Goal: Transaction & Acquisition: Purchase product/service

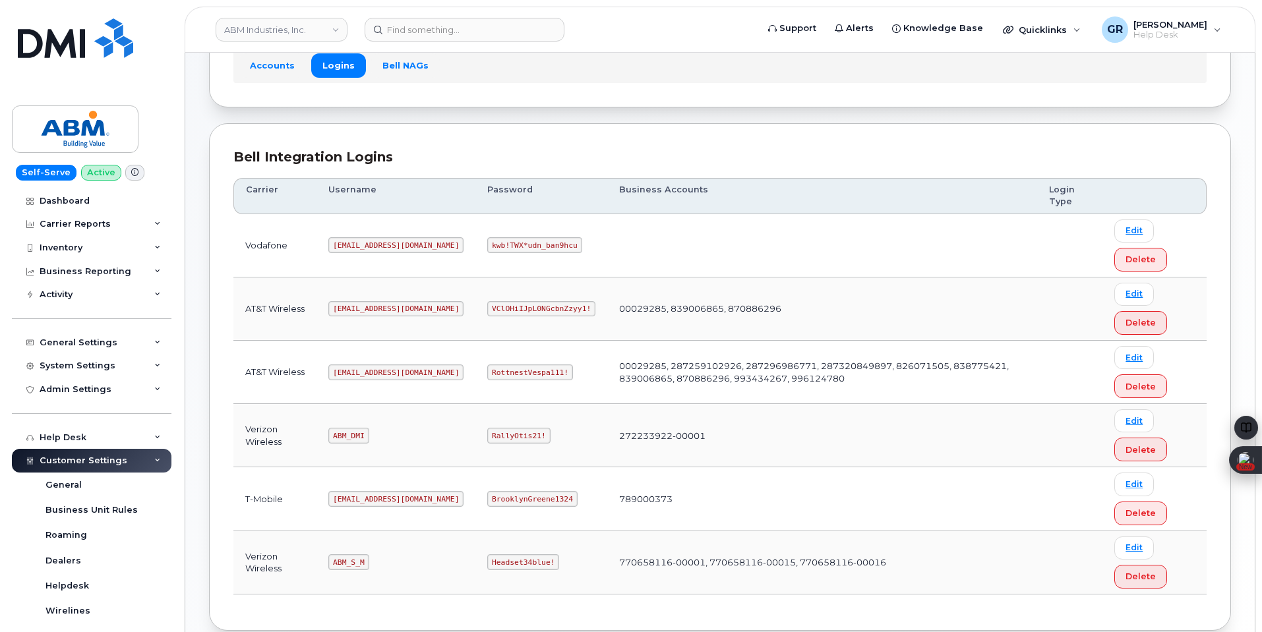
scroll to position [132, 0]
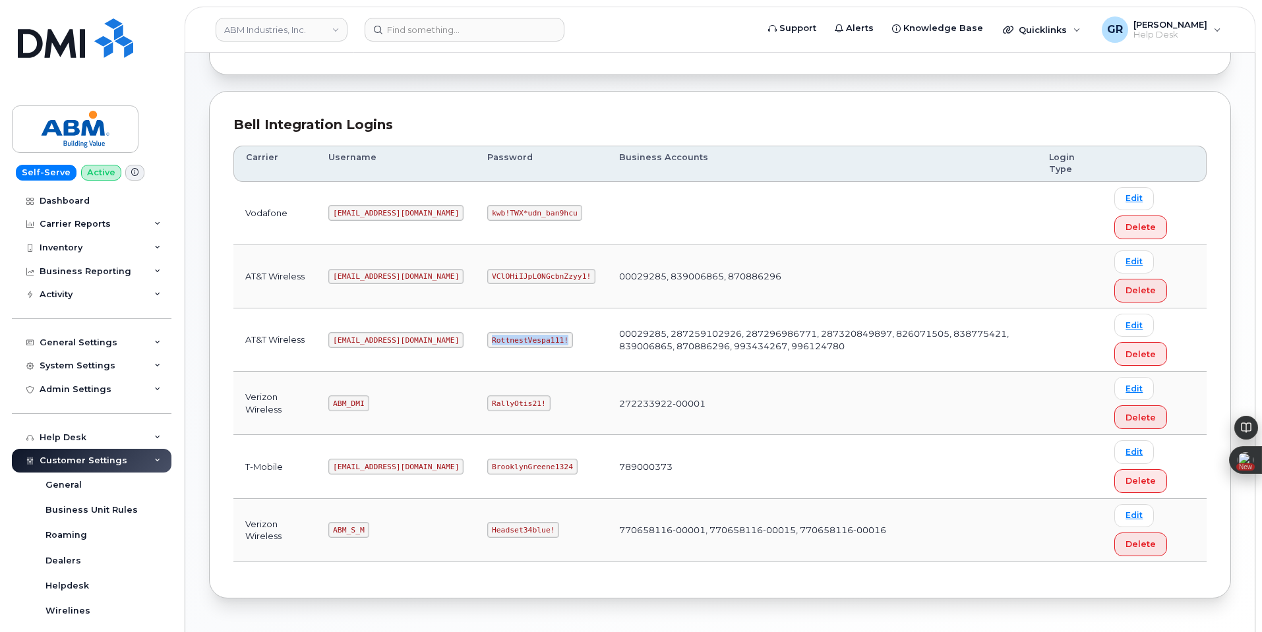
drag, startPoint x: 444, startPoint y: 340, endPoint x: 515, endPoint y: 343, distance: 70.6
click at [515, 343] on code "RottnestVespa111!" at bounding box center [530, 340] width 86 height 16
copy code "RottnestVespa111!"
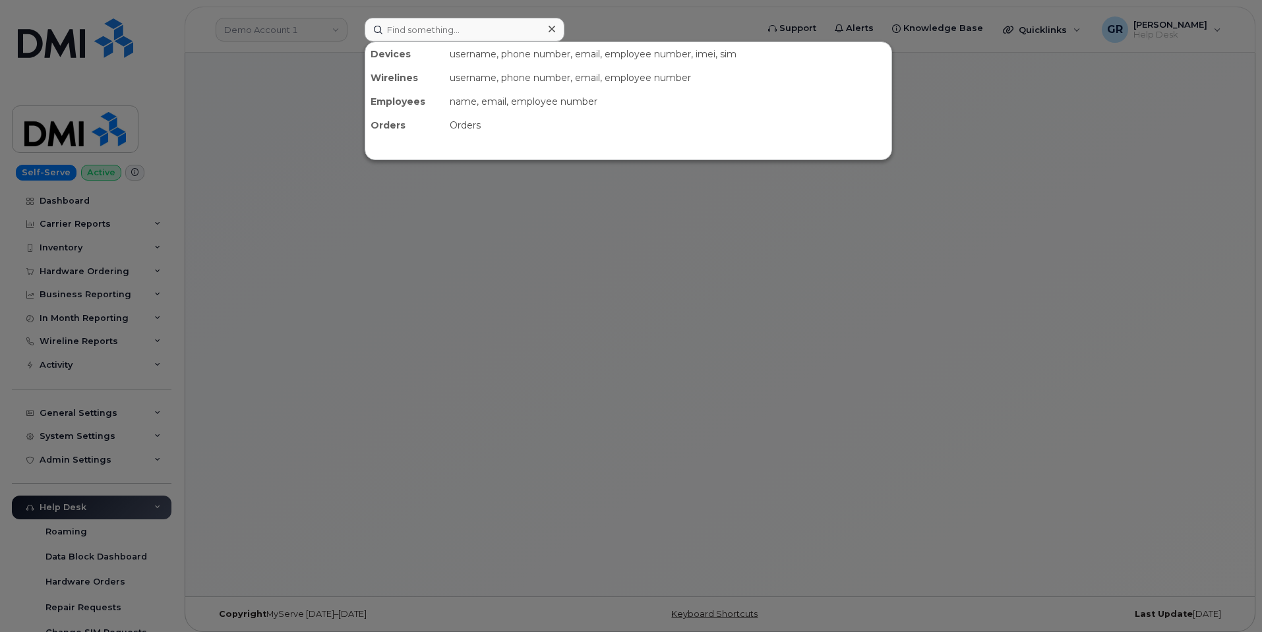
click at [500, 34] on input at bounding box center [465, 30] width 200 height 24
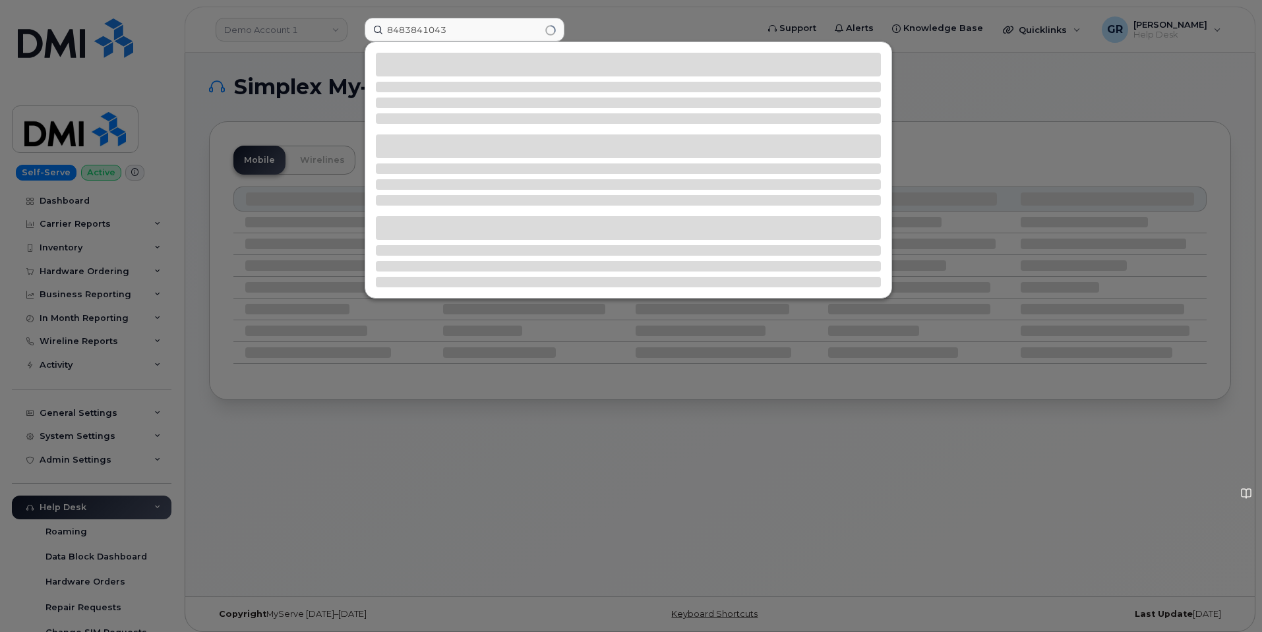
type input "8483841043"
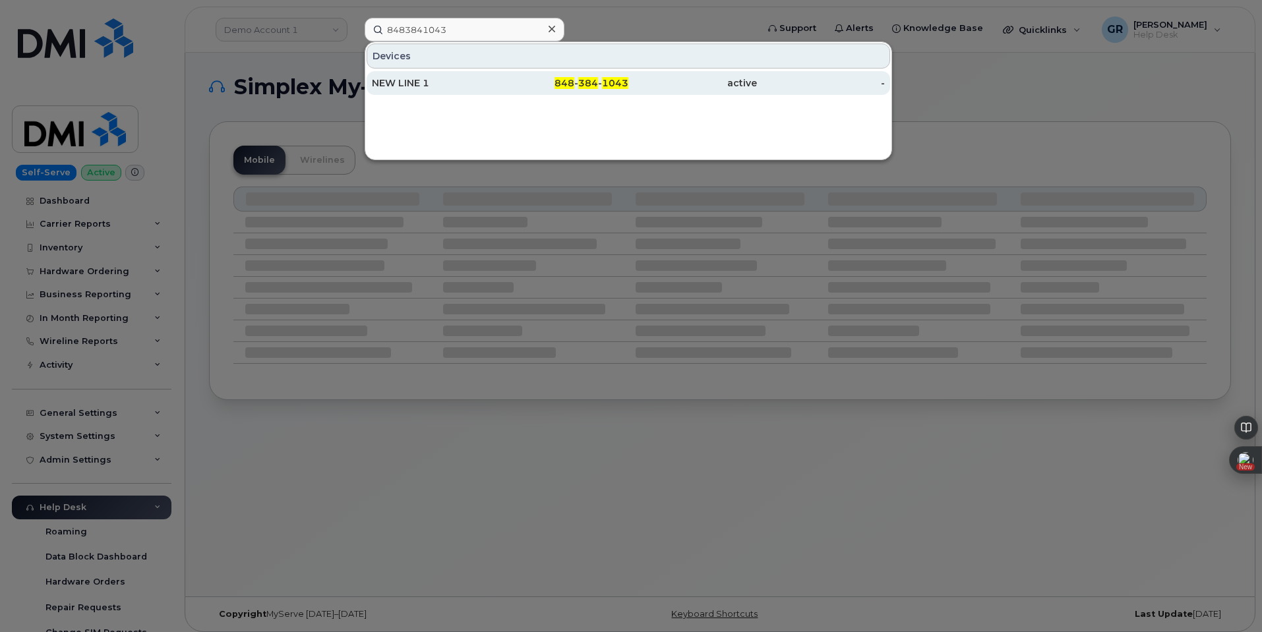
click at [527, 74] on div "848 - 384 - 1043" at bounding box center [564, 83] width 129 height 24
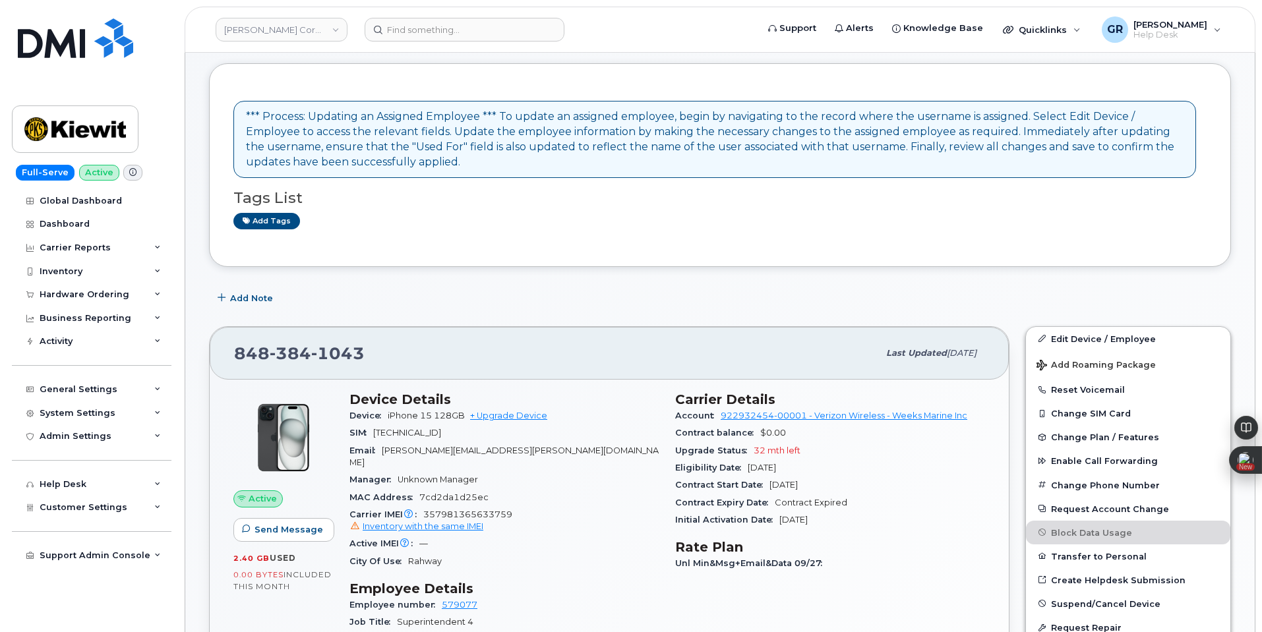
scroll to position [66, 0]
drag, startPoint x: 719, startPoint y: 418, endPoint x: 808, endPoint y: 414, distance: 89.1
click at [808, 414] on div "Account 922932454-00001 - Verizon Wireless - Weeks Marine Inc" at bounding box center [830, 414] width 310 height 17
copy link "922932454-00001"
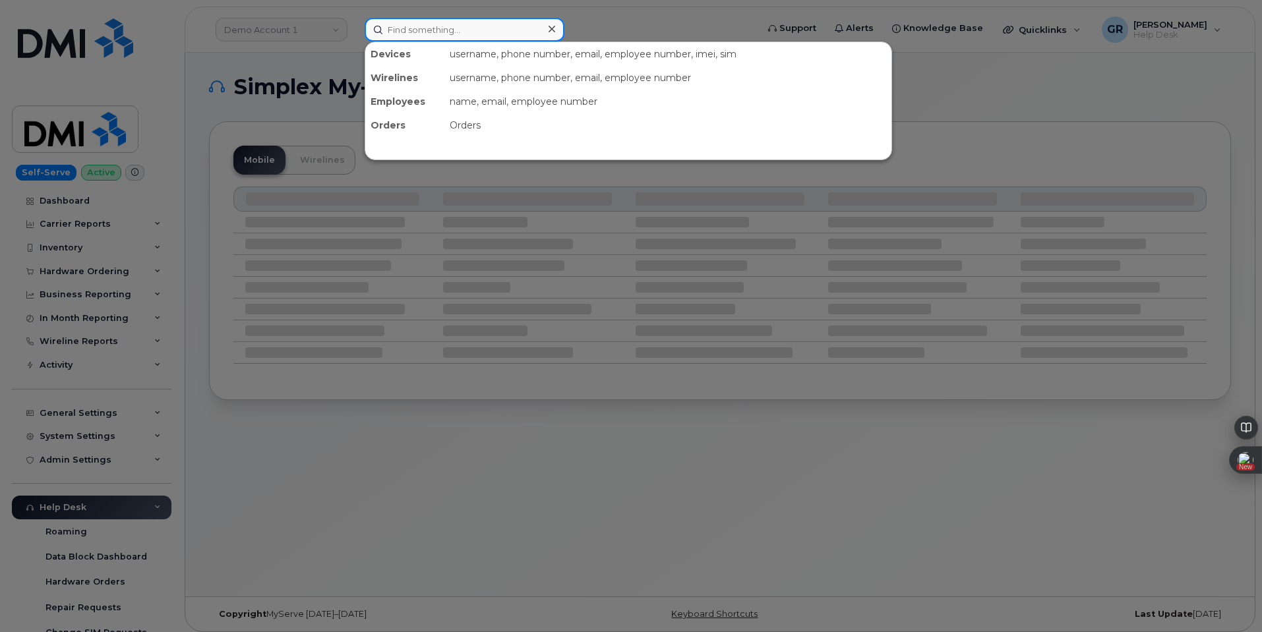
click at [456, 22] on input at bounding box center [465, 30] width 200 height 24
click at [504, 30] on input at bounding box center [465, 30] width 200 height 24
click at [433, 32] on input at bounding box center [465, 30] width 200 height 24
paste input "8649053492"
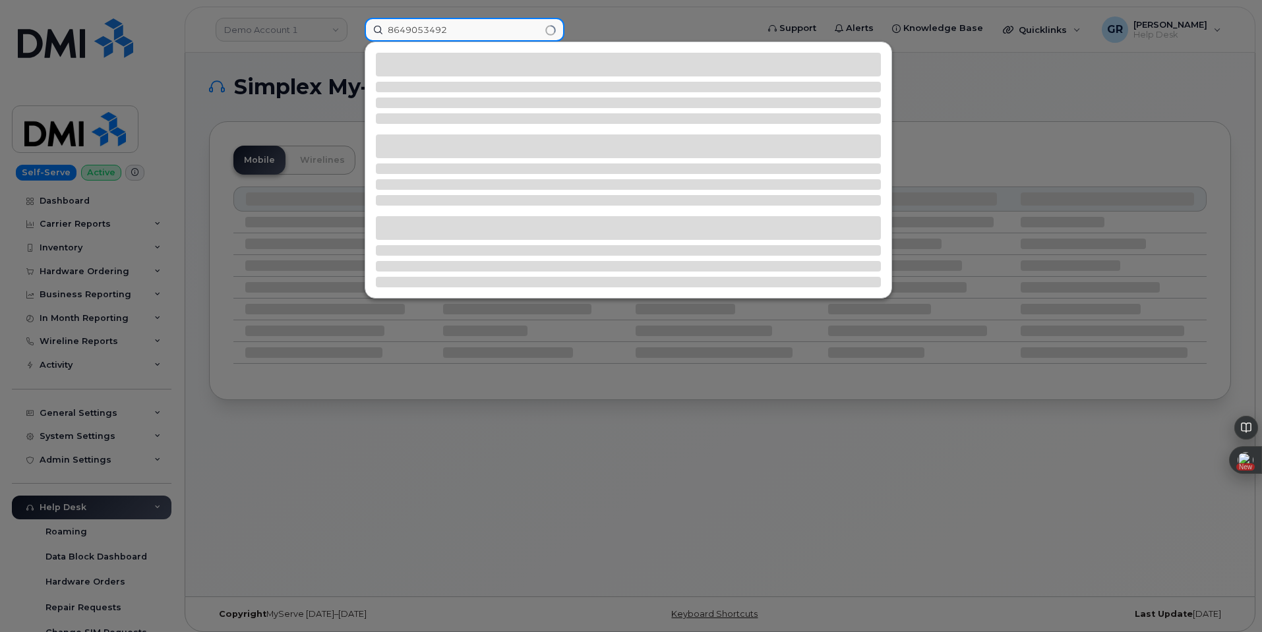
type input "8649053492"
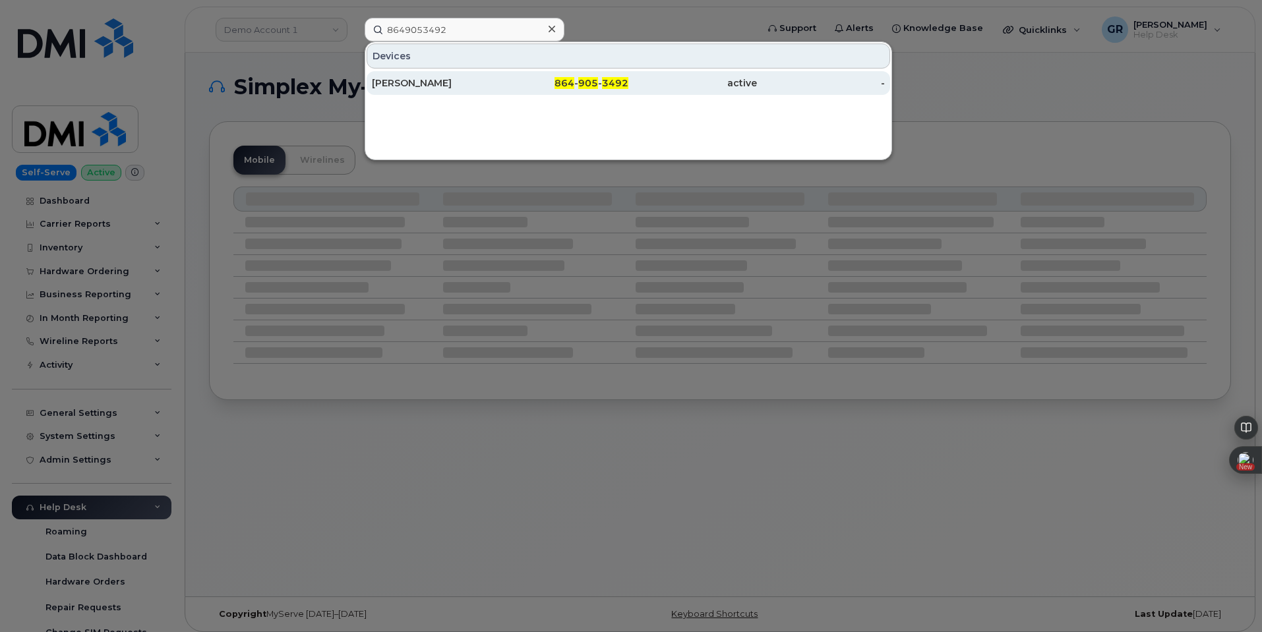
click at [591, 80] on span "905" at bounding box center [588, 83] width 20 height 12
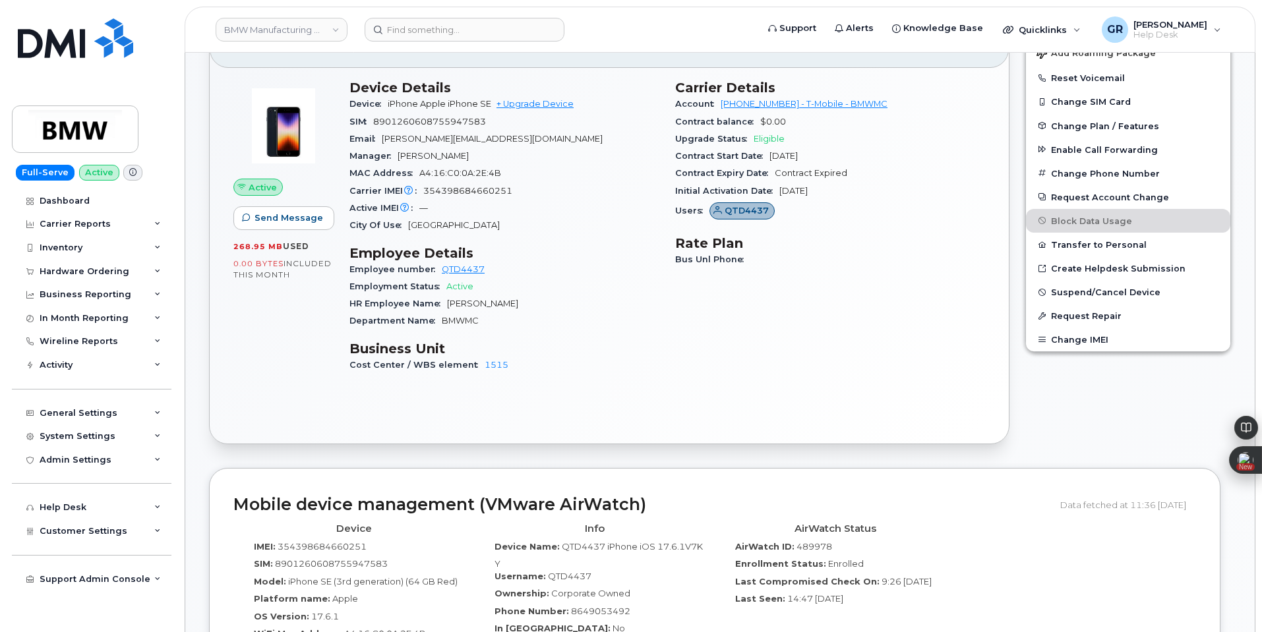
scroll to position [264, 0]
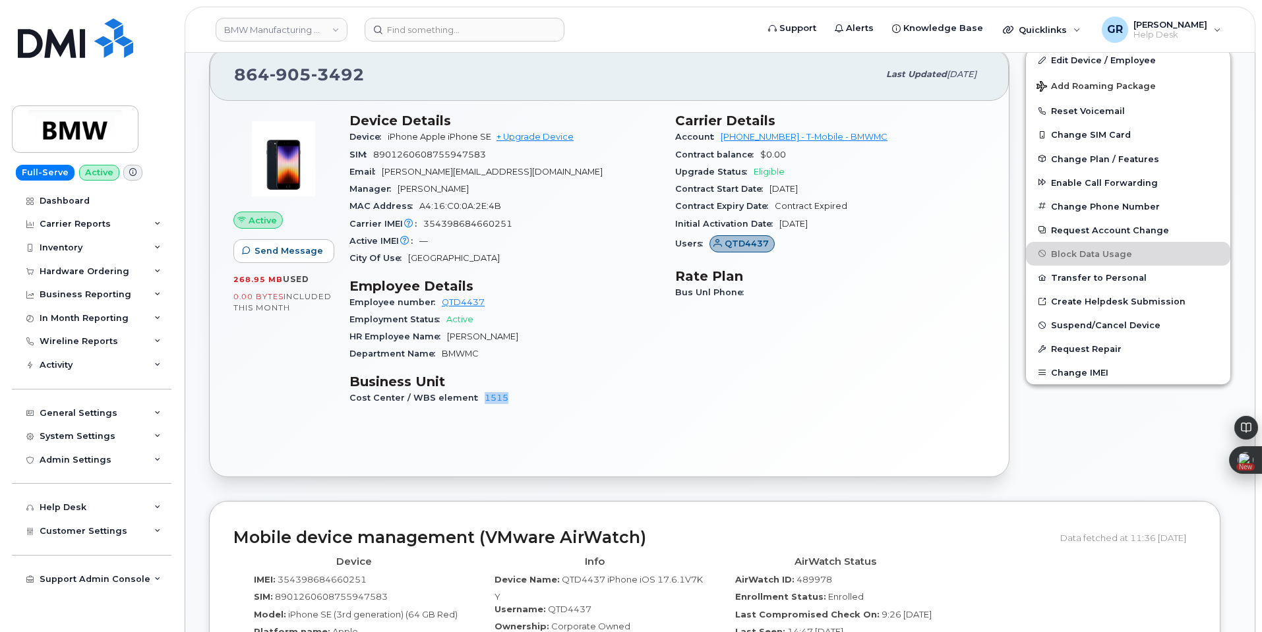
drag, startPoint x: 506, startPoint y: 399, endPoint x: 472, endPoint y: 397, distance: 33.7
click at [472, 397] on div "Cost Center / WBS element 1515" at bounding box center [504, 398] width 310 height 17
click at [526, 377] on h3 "Business Unit" at bounding box center [504, 382] width 310 height 16
click at [291, 357] on div "Active Send Message 268.95 MB  used 0.00 Bytes  included this month" at bounding box center [283, 265] width 116 height 320
click at [309, 326] on div "Active Send Message 268.95 MB  used 0.00 Bytes  included this month" at bounding box center [283, 265] width 116 height 320
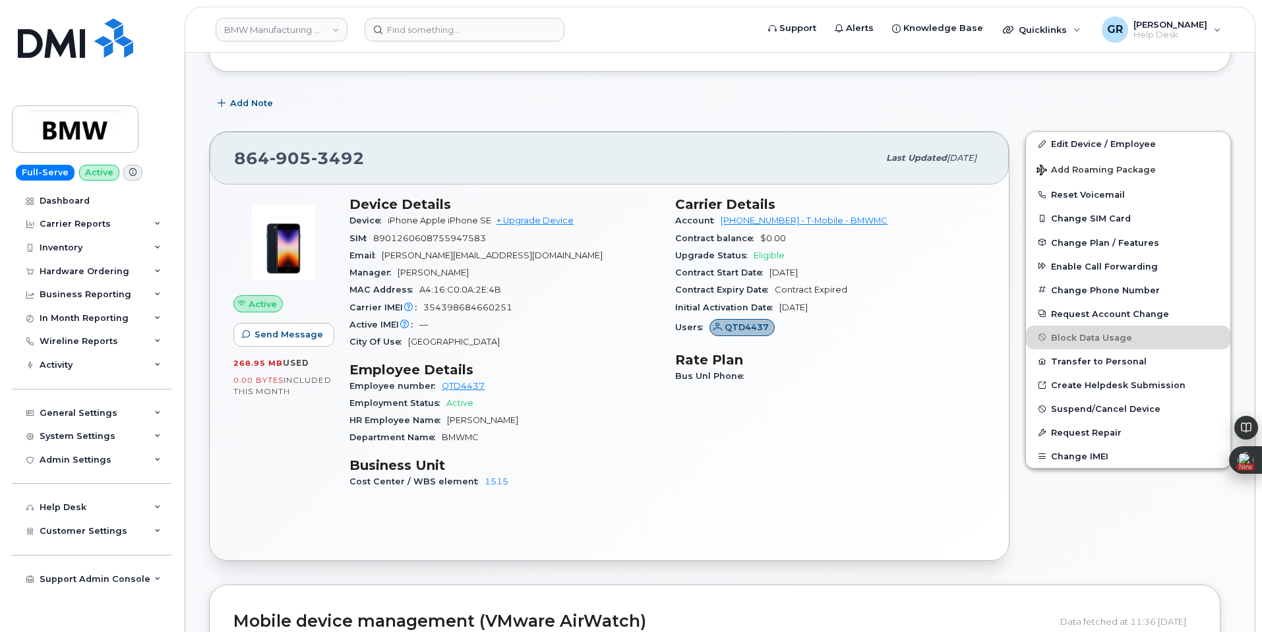
scroll to position [198, 0]
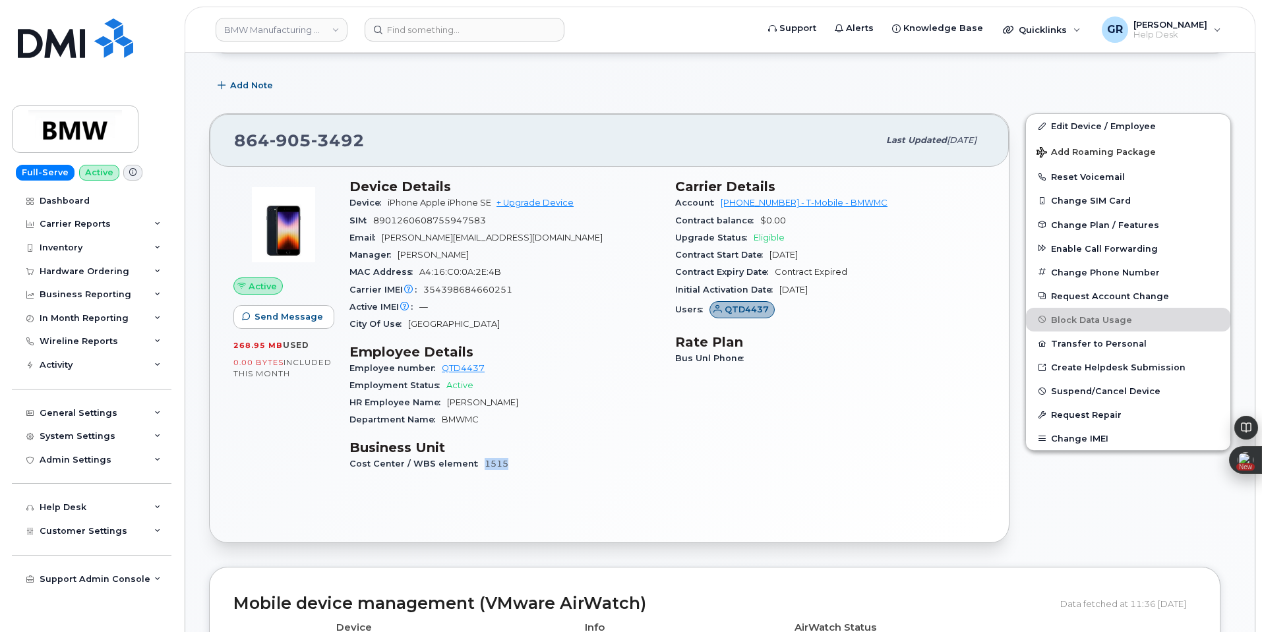
drag, startPoint x: 508, startPoint y: 460, endPoint x: 480, endPoint y: 466, distance: 29.1
click at [480, 466] on div "Cost Center / WBS element 1515" at bounding box center [504, 464] width 310 height 17
click at [516, 459] on div "Cost Center / WBS element 1515" at bounding box center [504, 464] width 310 height 17
drag, startPoint x: 510, startPoint y: 469, endPoint x: 481, endPoint y: 473, distance: 29.3
click at [481, 473] on div "Device Details Device iPhone Apple iPhone SE + Upgrade Device SIM 8901260608755…" at bounding box center [505, 331] width 326 height 320
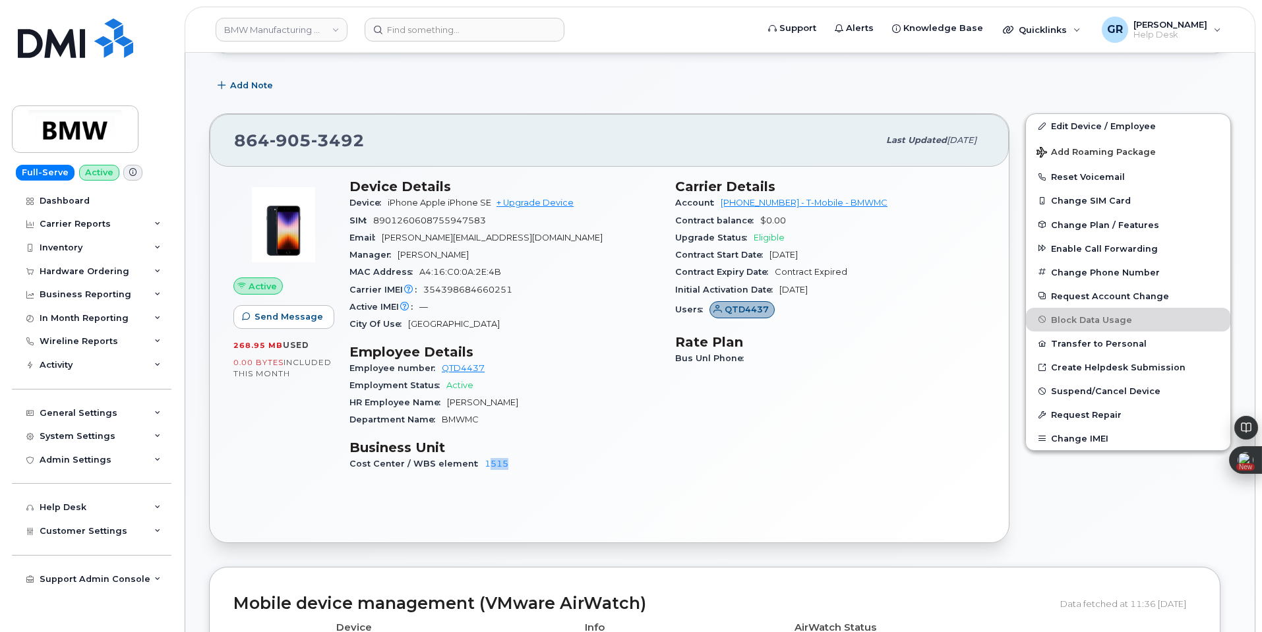
click at [539, 466] on div "Cost Center / WBS element 1515" at bounding box center [504, 464] width 310 height 17
drag, startPoint x: 514, startPoint y: 469, endPoint x: 350, endPoint y: 463, distance: 164.3
click at [350, 463] on div "Cost Center / WBS element 1515" at bounding box center [504, 464] width 310 height 17
click at [351, 462] on span "Cost Center / WBS element" at bounding box center [416, 464] width 135 height 10
drag, startPoint x: 349, startPoint y: 463, endPoint x: 558, endPoint y: 462, distance: 209.0
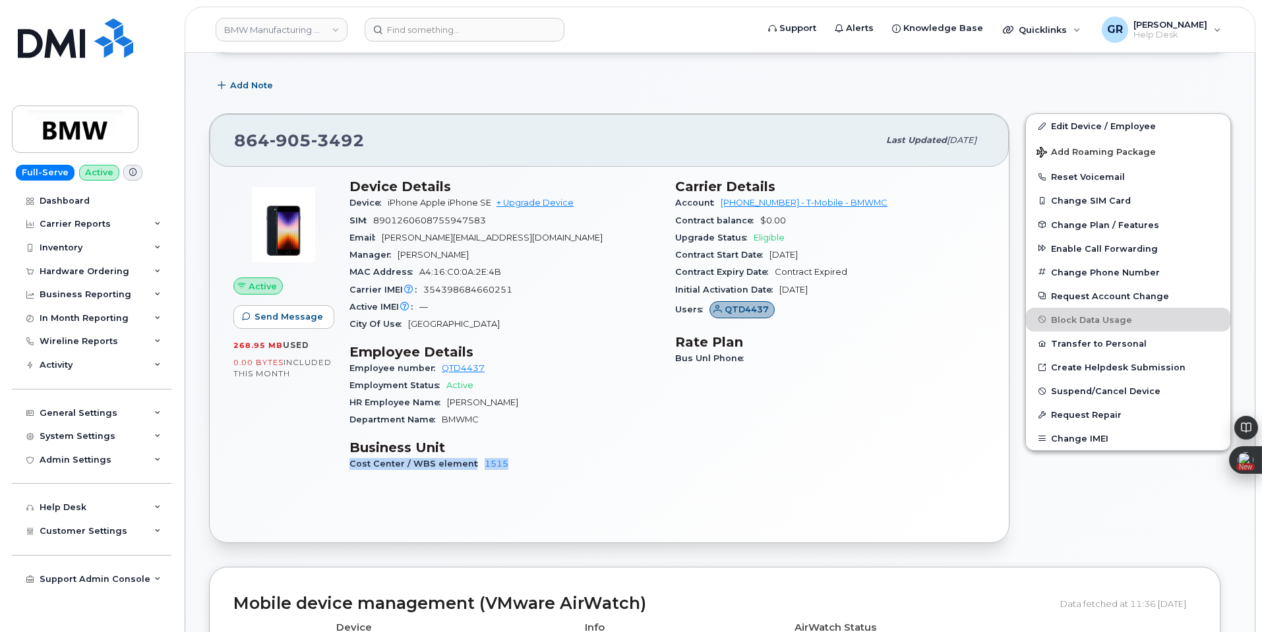
click at [558, 462] on div "Cost Center / WBS element 1515" at bounding box center [504, 464] width 310 height 17
click at [556, 463] on div "Cost Center / WBS element 1515" at bounding box center [504, 464] width 310 height 17
drag, startPoint x: 510, startPoint y: 466, endPoint x: 347, endPoint y: 463, distance: 163.5
click at [347, 463] on div "Device Details Device iPhone Apple iPhone SE + Upgrade Device SIM 8901260608755…" at bounding box center [505, 331] width 326 height 320
click at [349, 461] on span "Cost Center / WBS element" at bounding box center [416, 464] width 135 height 10
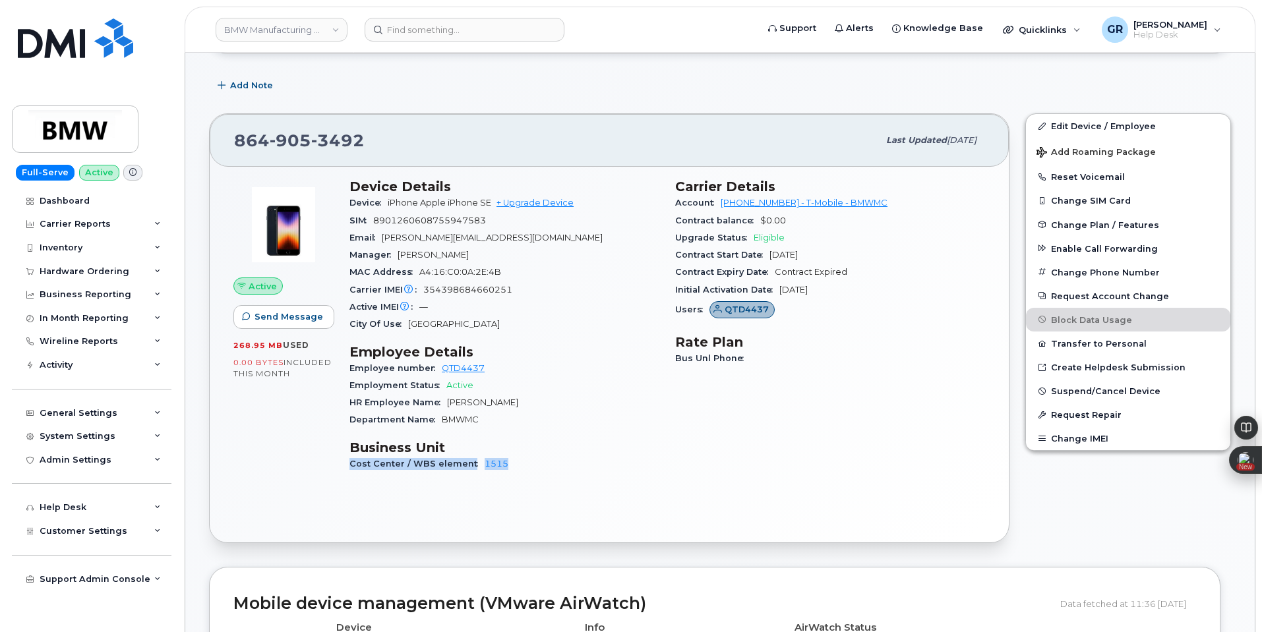
click at [349, 461] on span "Cost Center / WBS element" at bounding box center [416, 464] width 135 height 10
click at [351, 460] on span "Cost Center / WBS element" at bounding box center [416, 464] width 135 height 10
click at [351, 467] on span "Cost Center / WBS element" at bounding box center [416, 464] width 135 height 10
drag, startPoint x: 351, startPoint y: 467, endPoint x: 512, endPoint y: 465, distance: 160.9
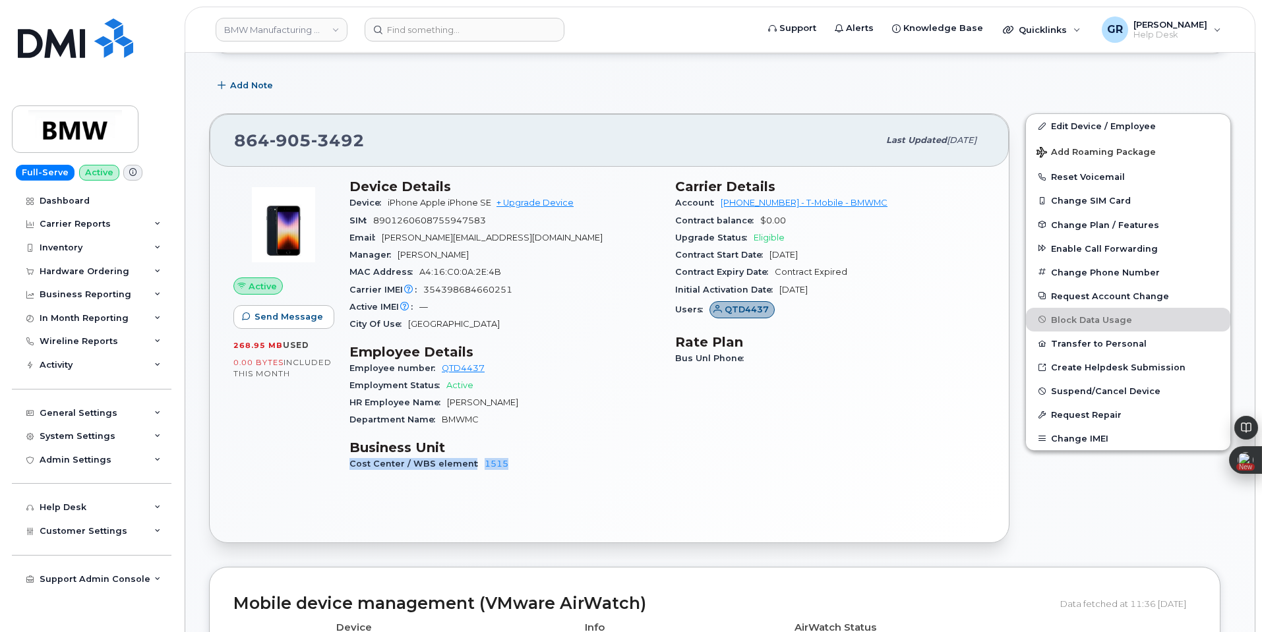
click at [512, 465] on div "Cost Center / WBS element 1515" at bounding box center [504, 464] width 310 height 17
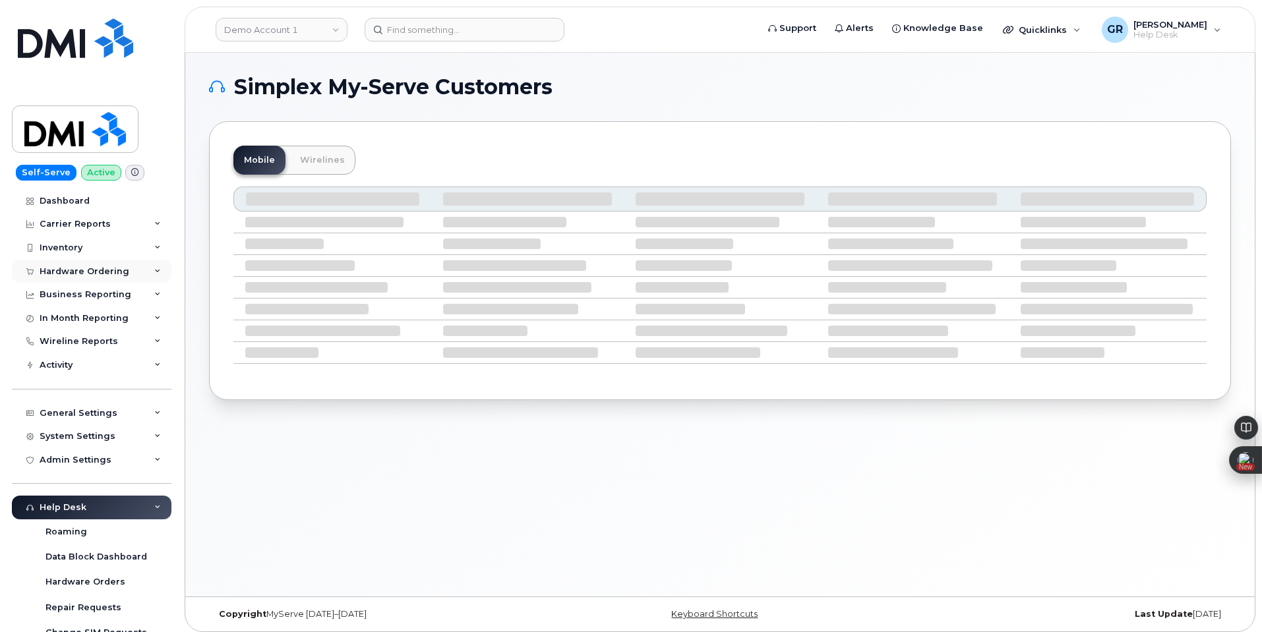
click at [119, 278] on div "Hardware Ordering" at bounding box center [92, 272] width 160 height 24
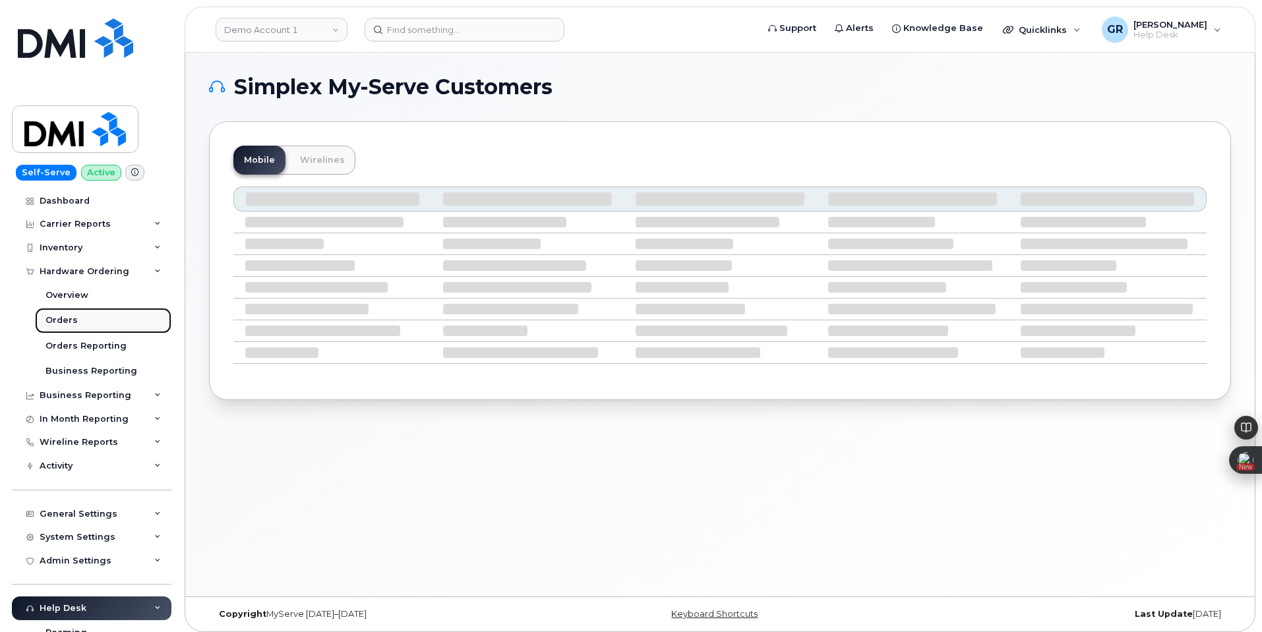
click at [103, 317] on link "Orders" at bounding box center [103, 320] width 136 height 25
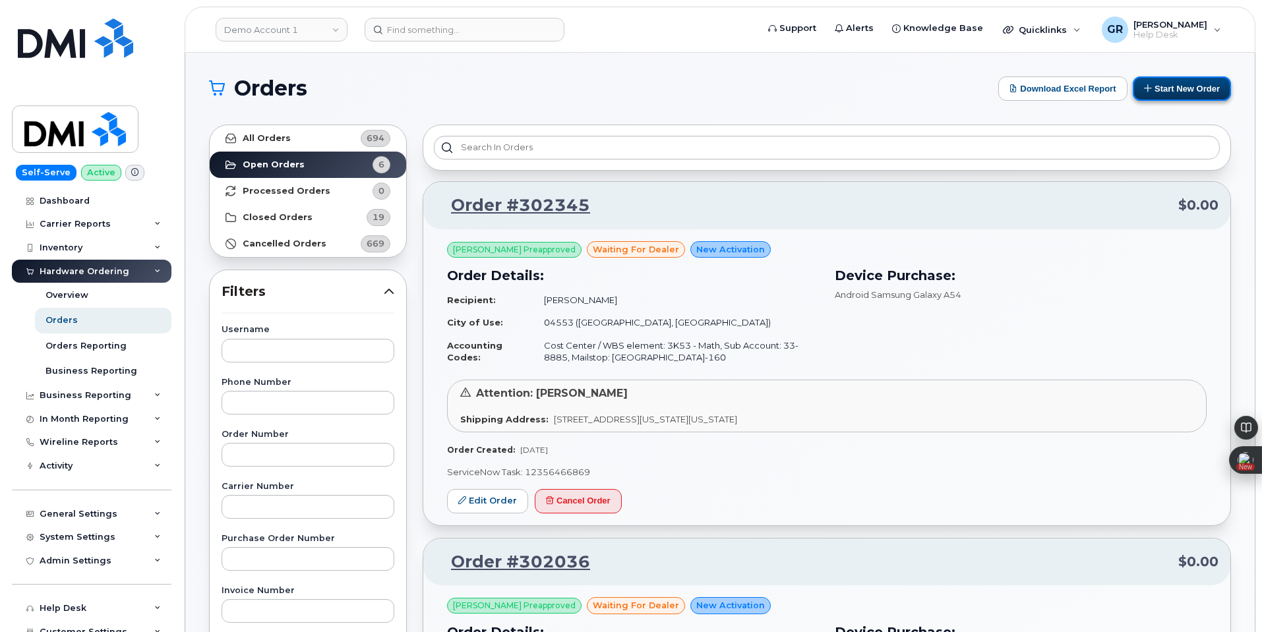
click at [1163, 88] on button "Start New Order" at bounding box center [1182, 88] width 98 height 24
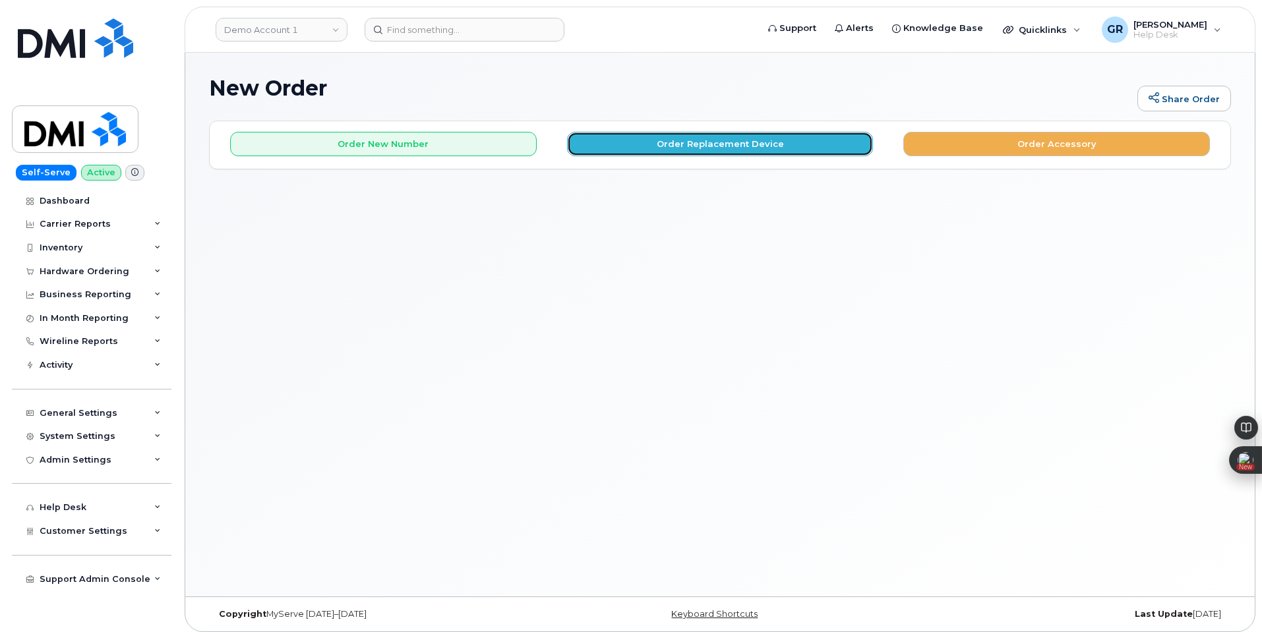
click at [701, 153] on button "Order Replacement Device" at bounding box center [720, 144] width 307 height 24
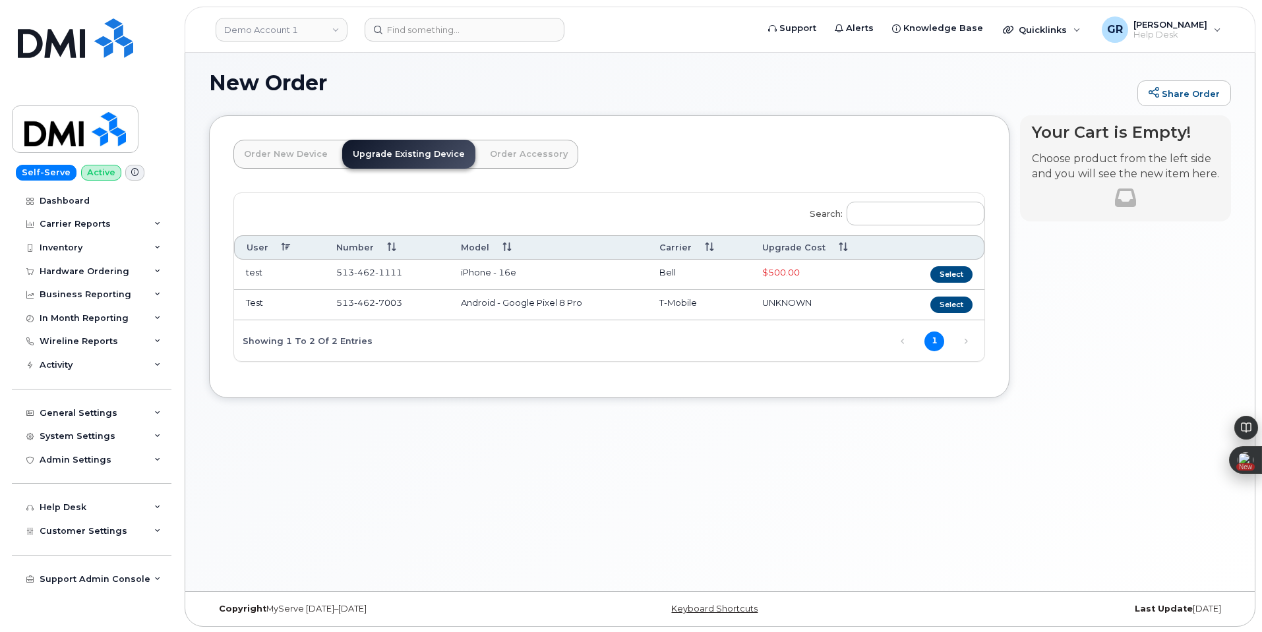
scroll to position [7, 0]
click at [294, 152] on link "Order New Device" at bounding box center [285, 152] width 105 height 29
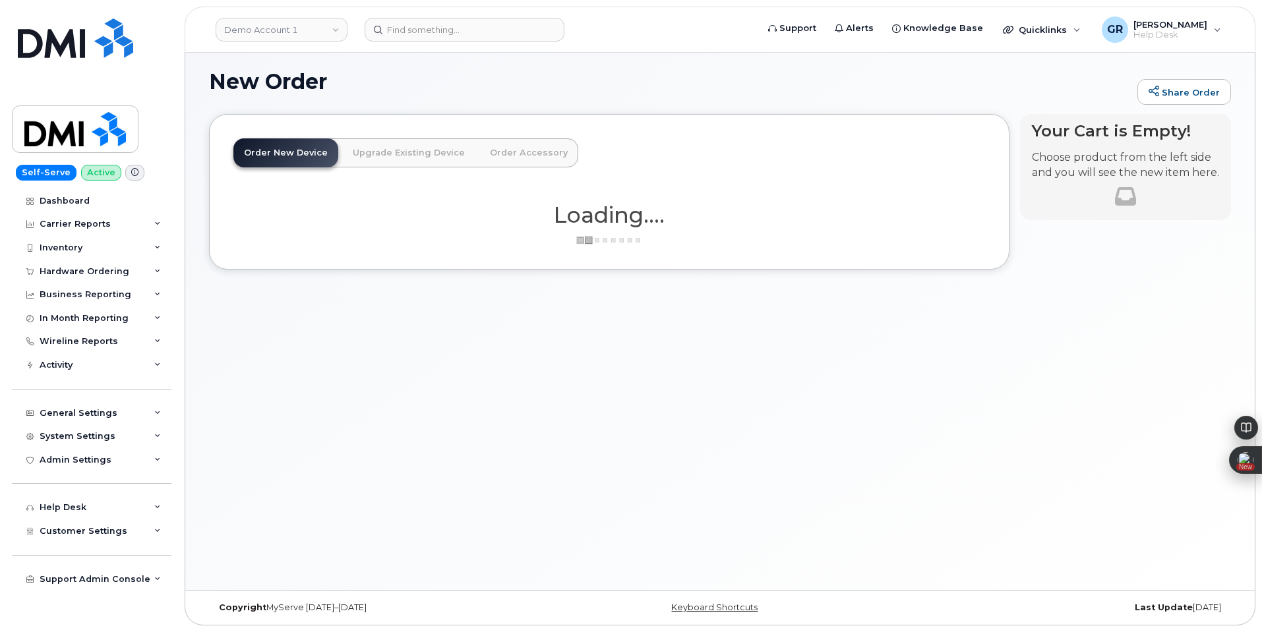
click at [386, 154] on link "Upgrade Existing Device" at bounding box center [408, 152] width 133 height 29
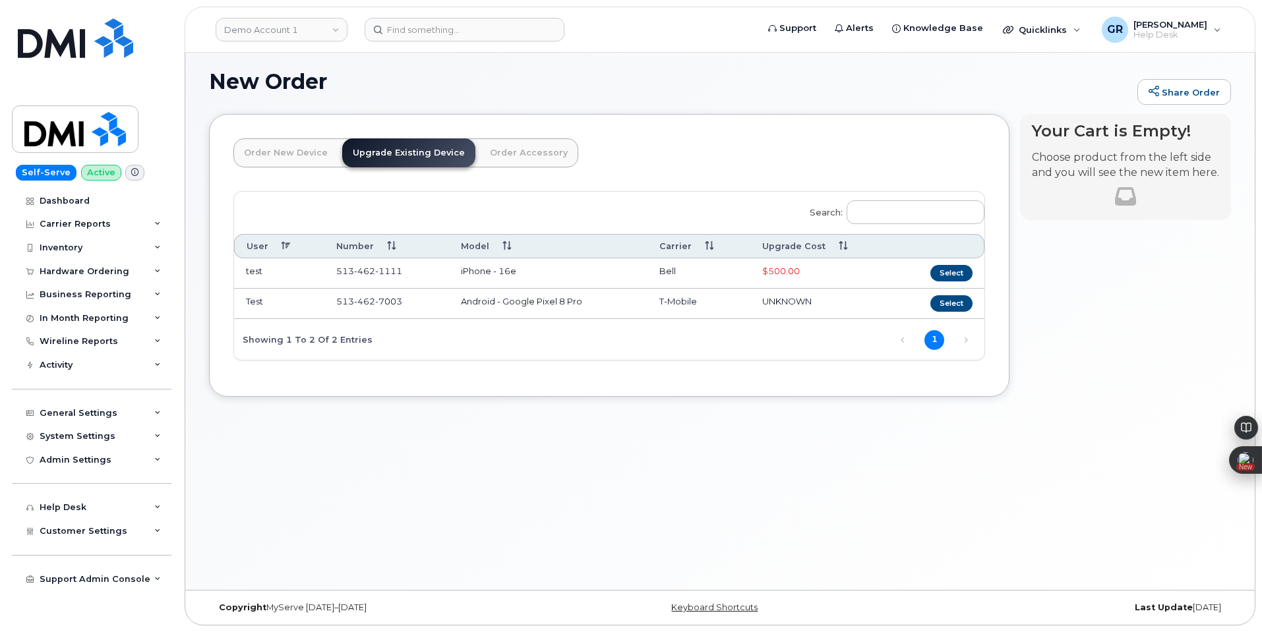
click at [300, 155] on link "Order New Device" at bounding box center [285, 152] width 105 height 29
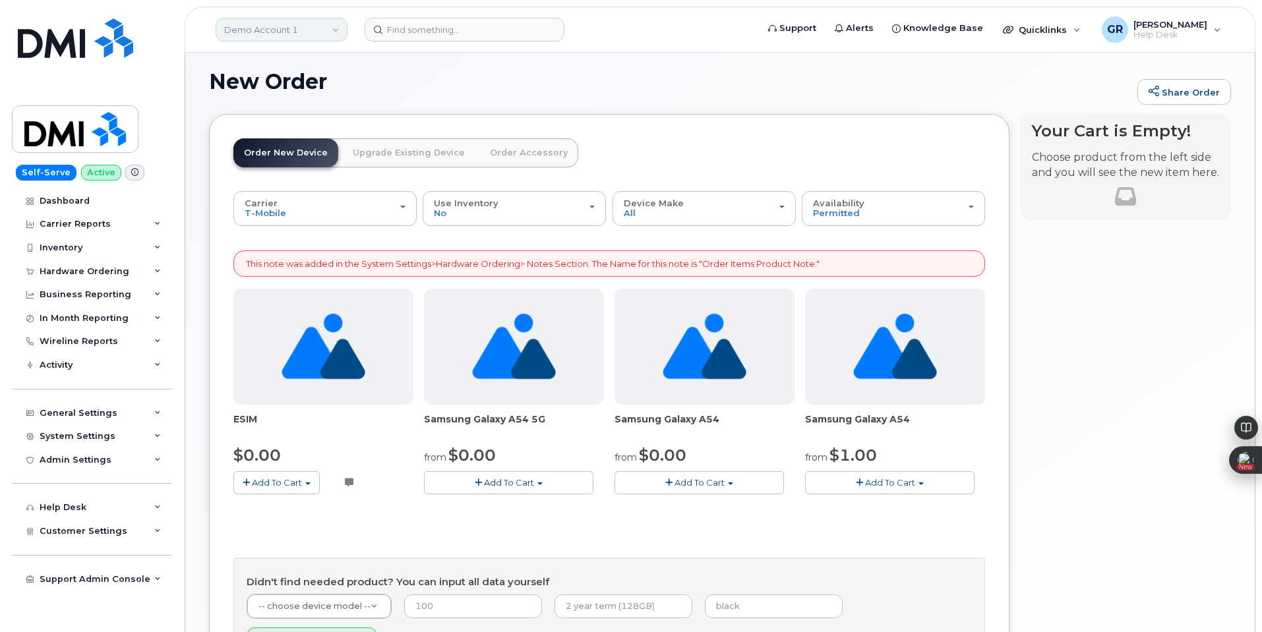
drag, startPoint x: 330, startPoint y: 17, endPoint x: 321, endPoint y: 20, distance: 9.8
click at [328, 17] on div "Demo Account 1" at bounding box center [281, 29] width 145 height 26
click at [318, 22] on link "Demo Account 1" at bounding box center [282, 30] width 132 height 24
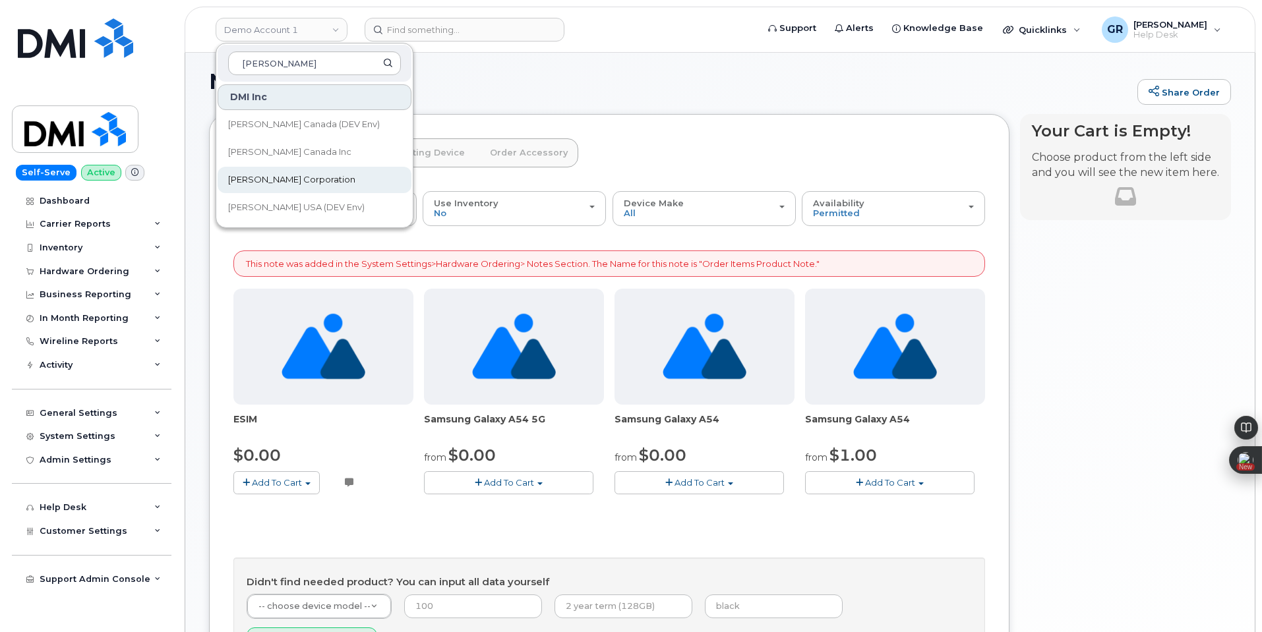
type input "kiewit"
click at [334, 182] on link "[PERSON_NAME] Corporation" at bounding box center [315, 180] width 194 height 26
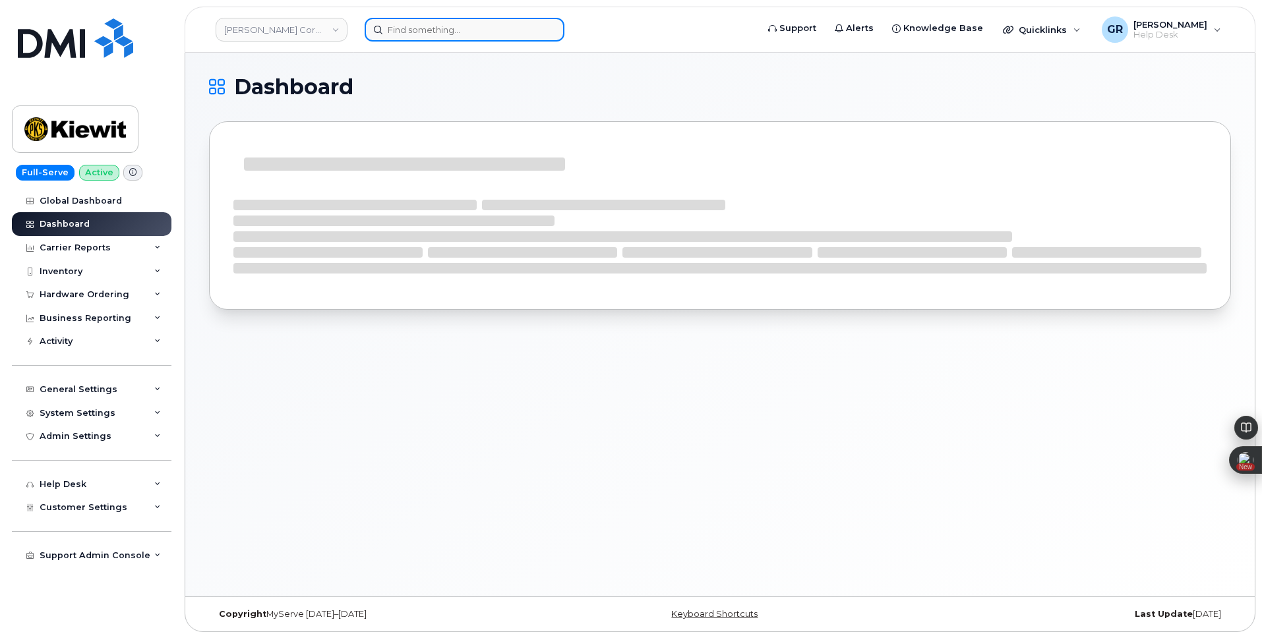
drag, startPoint x: 489, startPoint y: 28, endPoint x: 482, endPoint y: 33, distance: 8.6
click at [489, 28] on input at bounding box center [465, 30] width 200 height 24
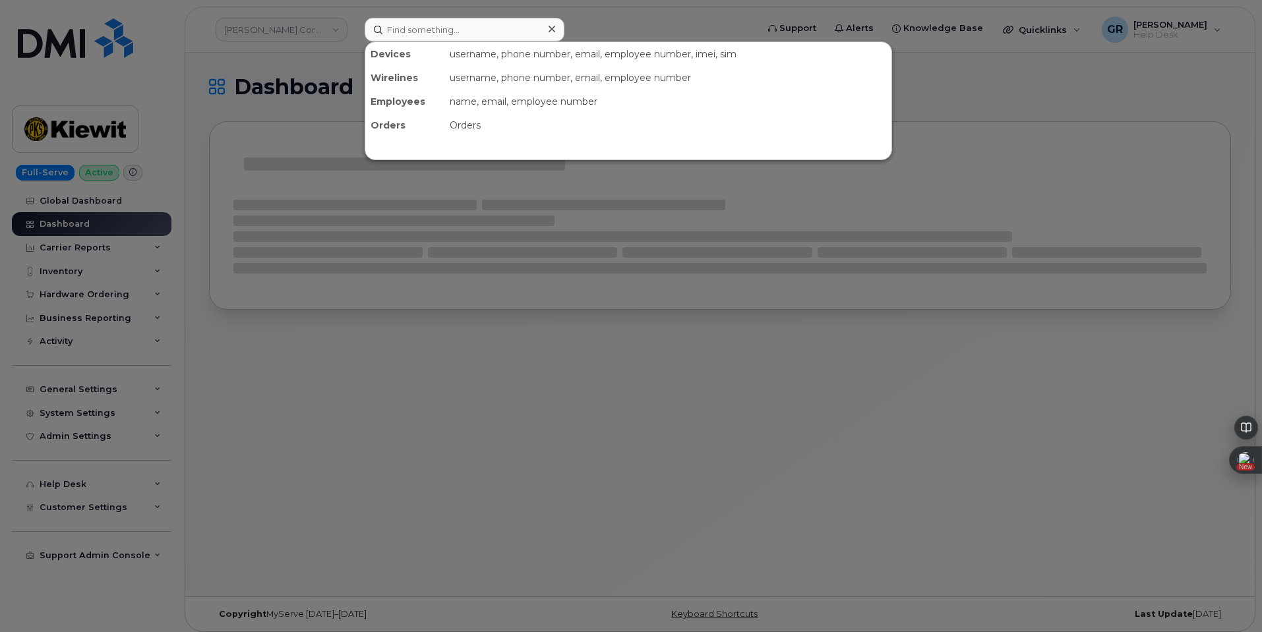
click at [144, 270] on div at bounding box center [631, 316] width 1262 height 632
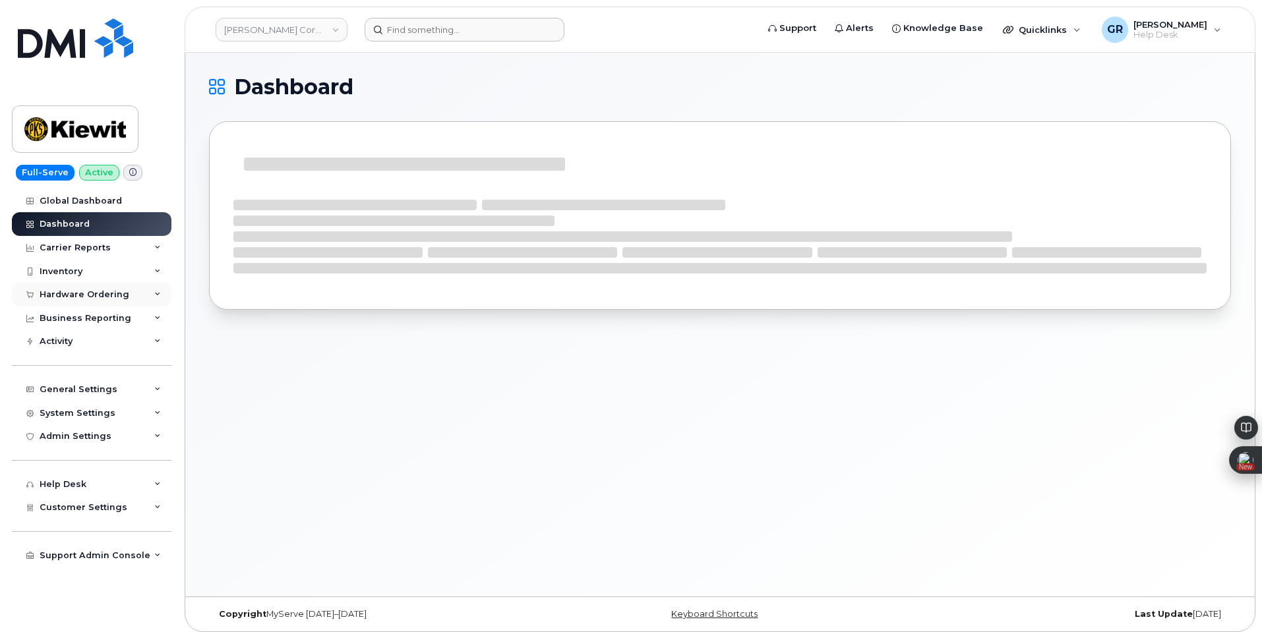
click at [111, 294] on div "Hardware Ordering" at bounding box center [85, 294] width 90 height 11
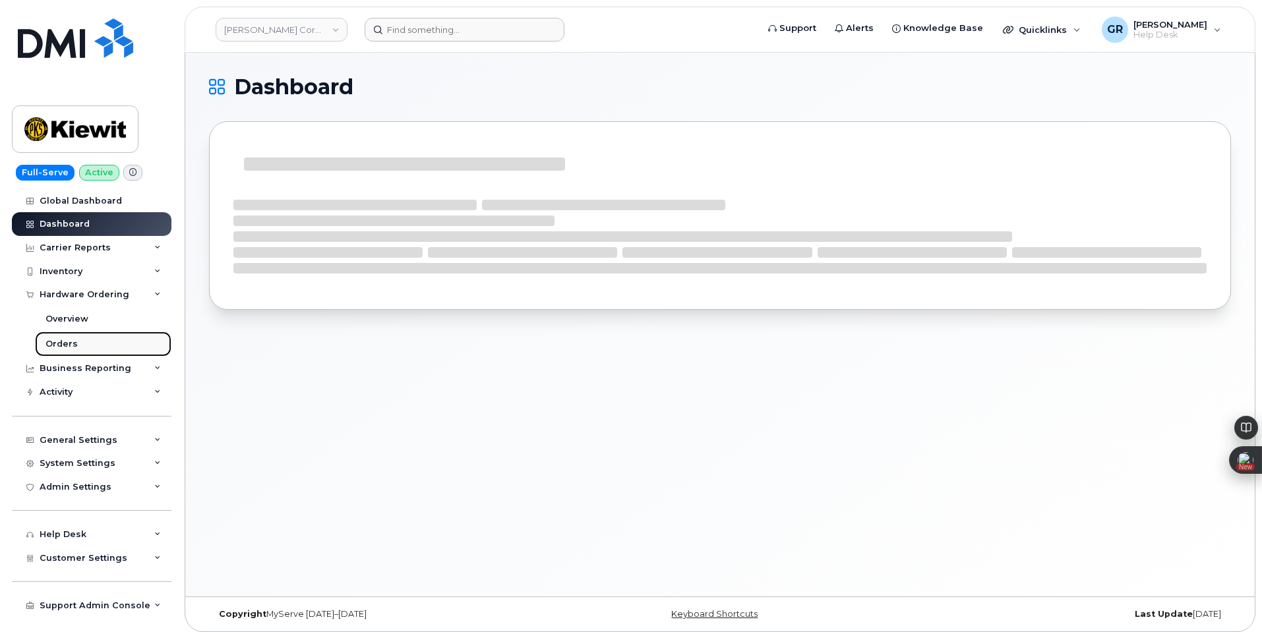
click at [97, 345] on link "Orders" at bounding box center [103, 344] width 136 height 25
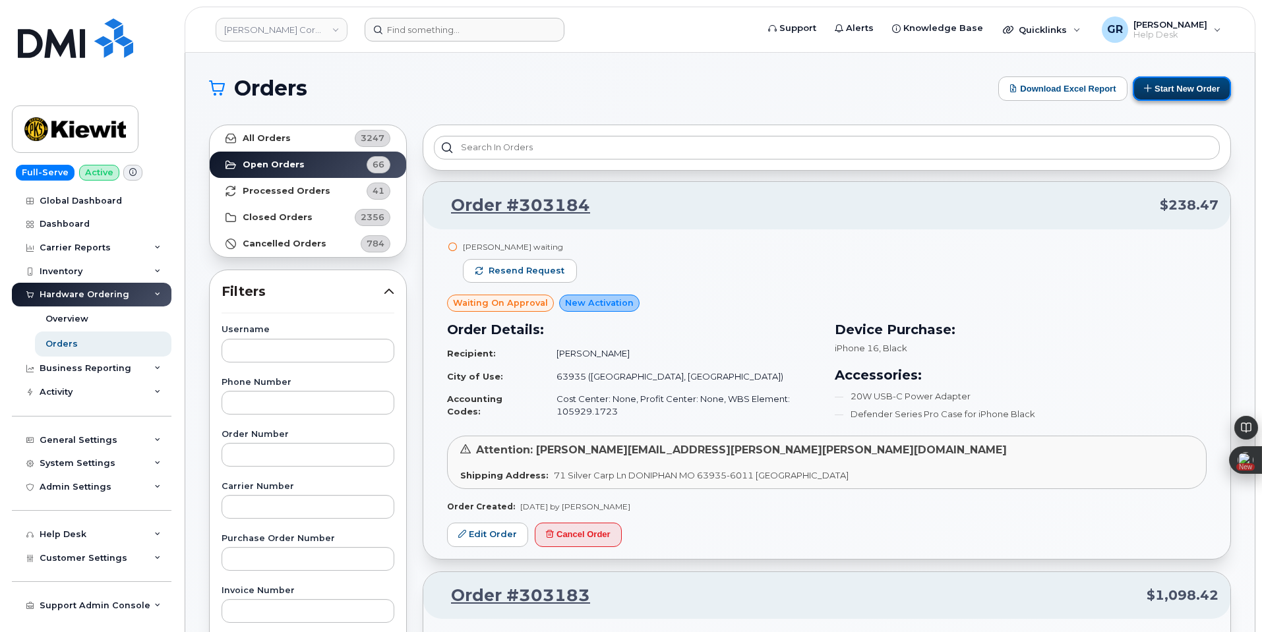
click at [1168, 92] on button "Start New Order" at bounding box center [1182, 88] width 98 height 24
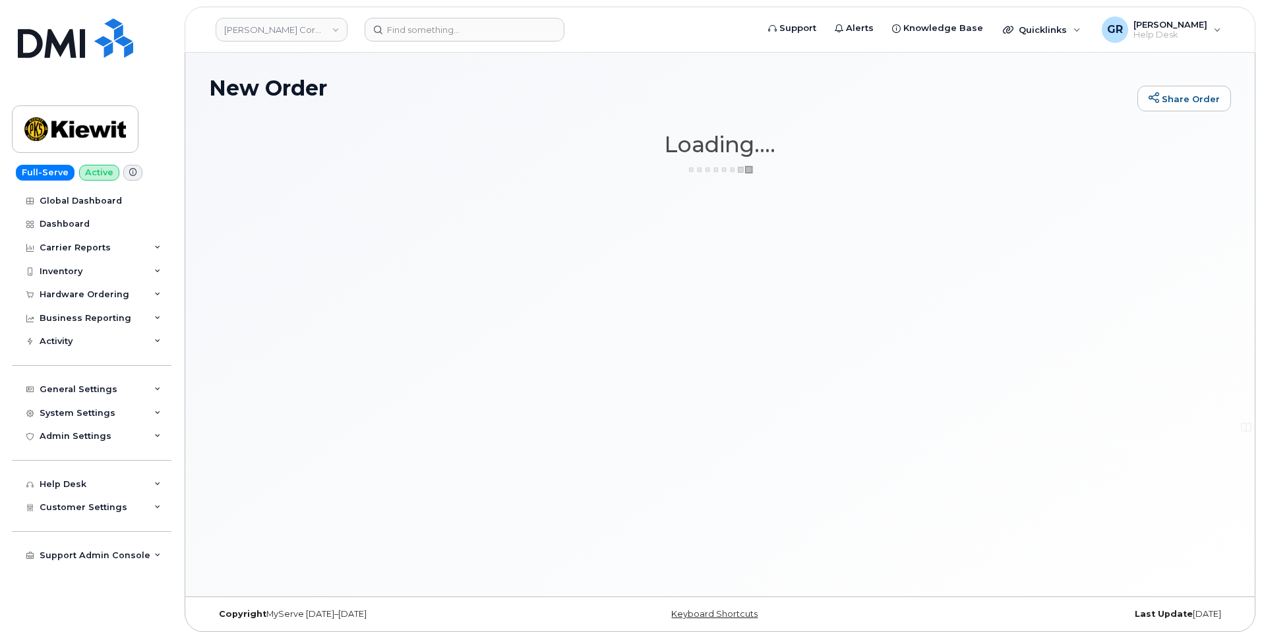
scroll to position [7, 0]
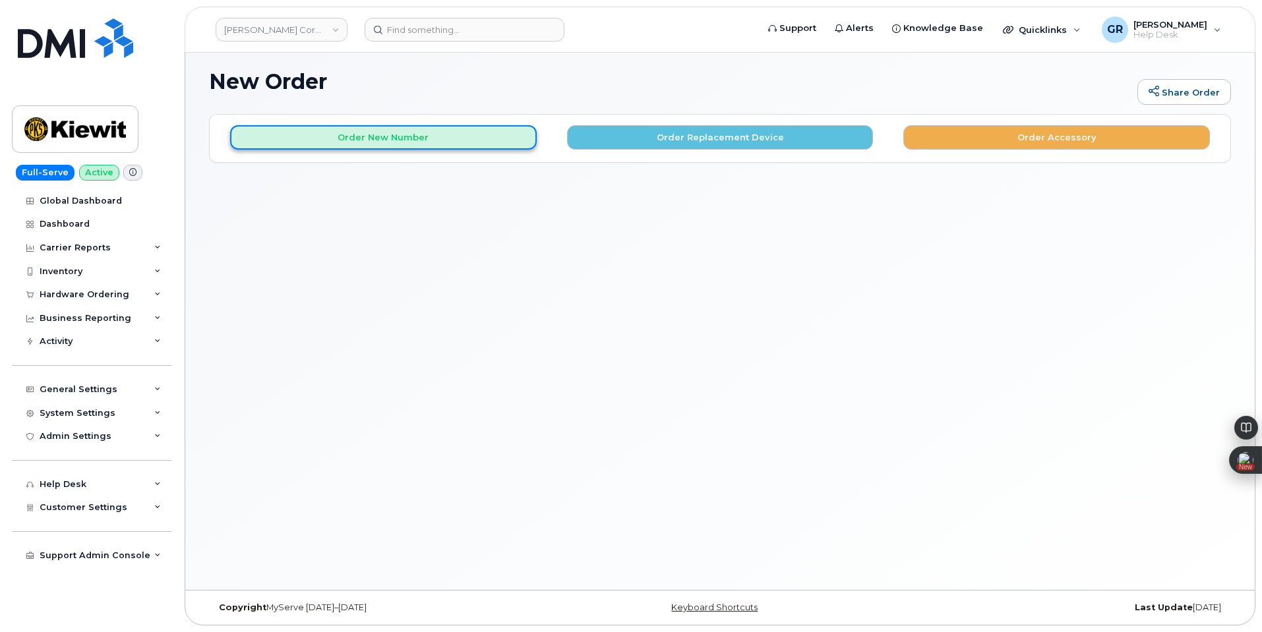
click at [469, 135] on button "Order New Number" at bounding box center [383, 137] width 307 height 24
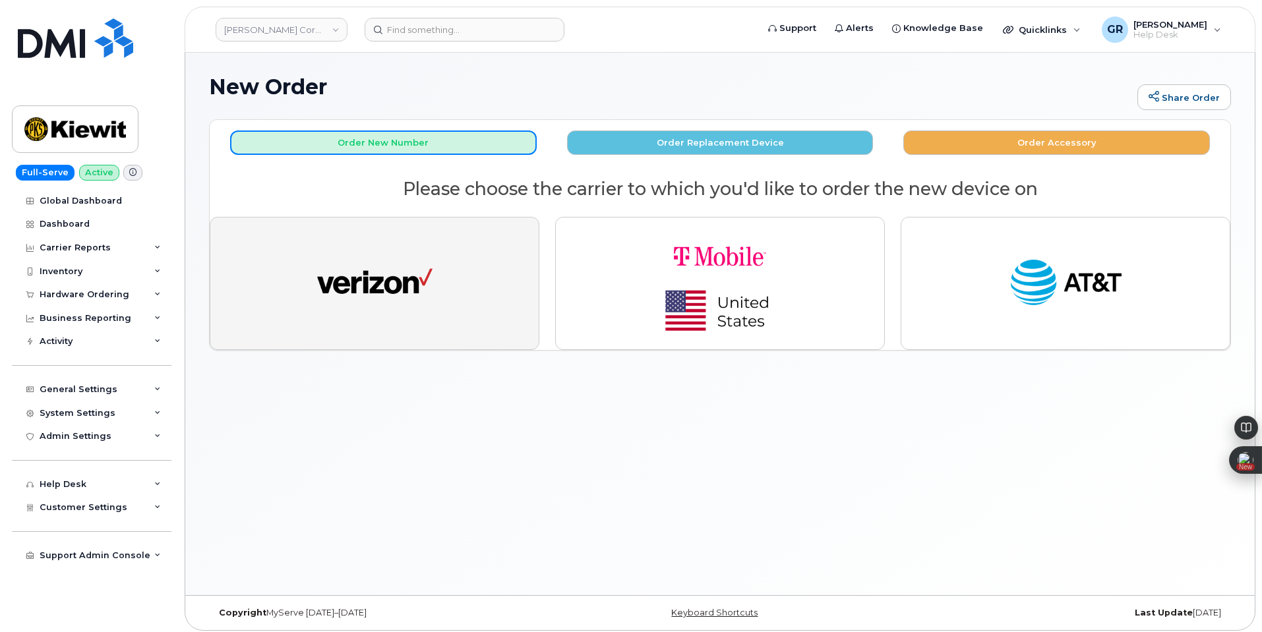
scroll to position [0, 0]
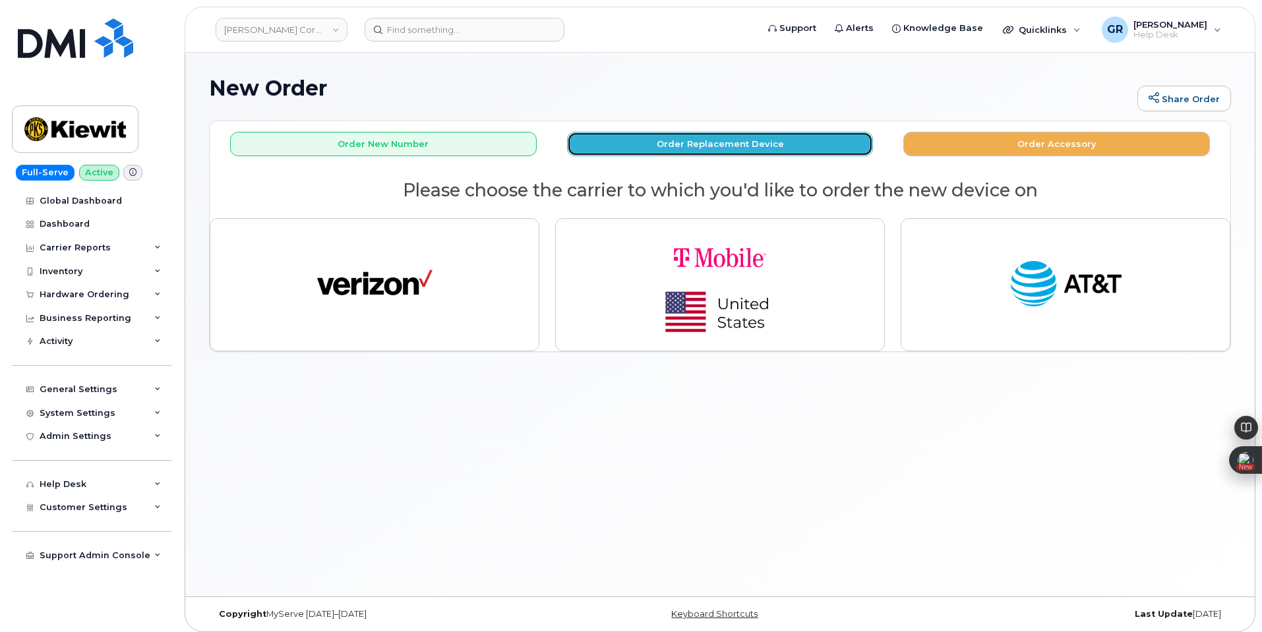
click at [757, 139] on button "Order Replacement Device" at bounding box center [720, 144] width 307 height 24
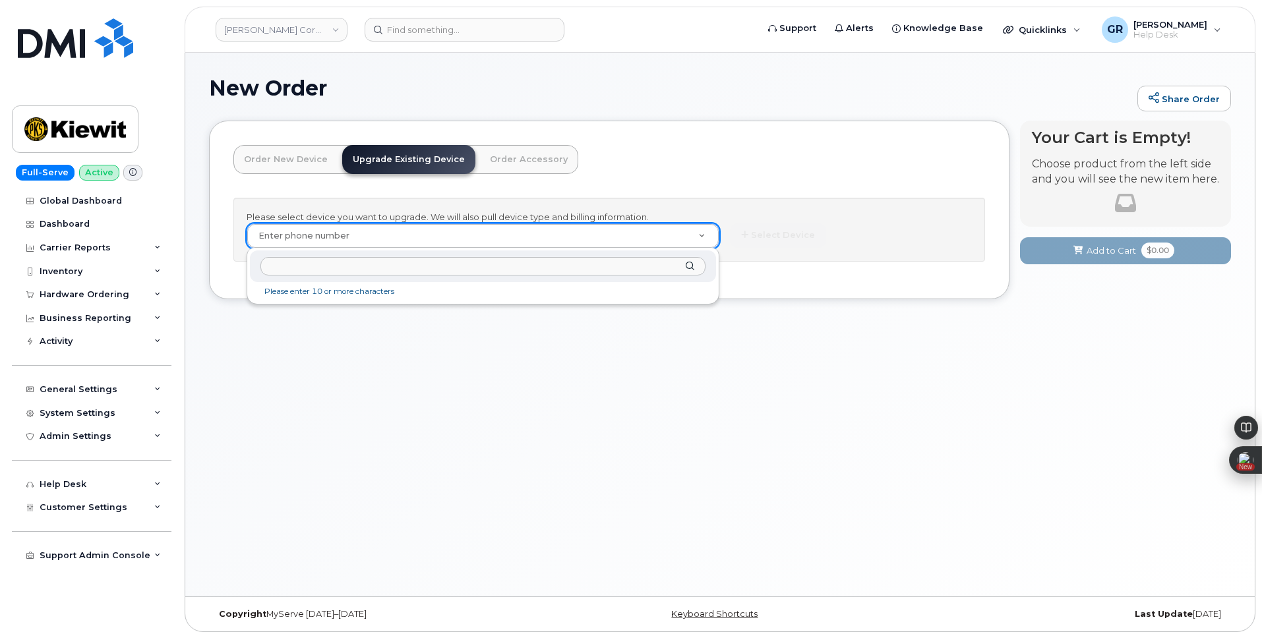
click at [408, 266] on input "text" at bounding box center [482, 266] width 445 height 19
click at [506, 168] on link "Order Accessory" at bounding box center [528, 159] width 99 height 29
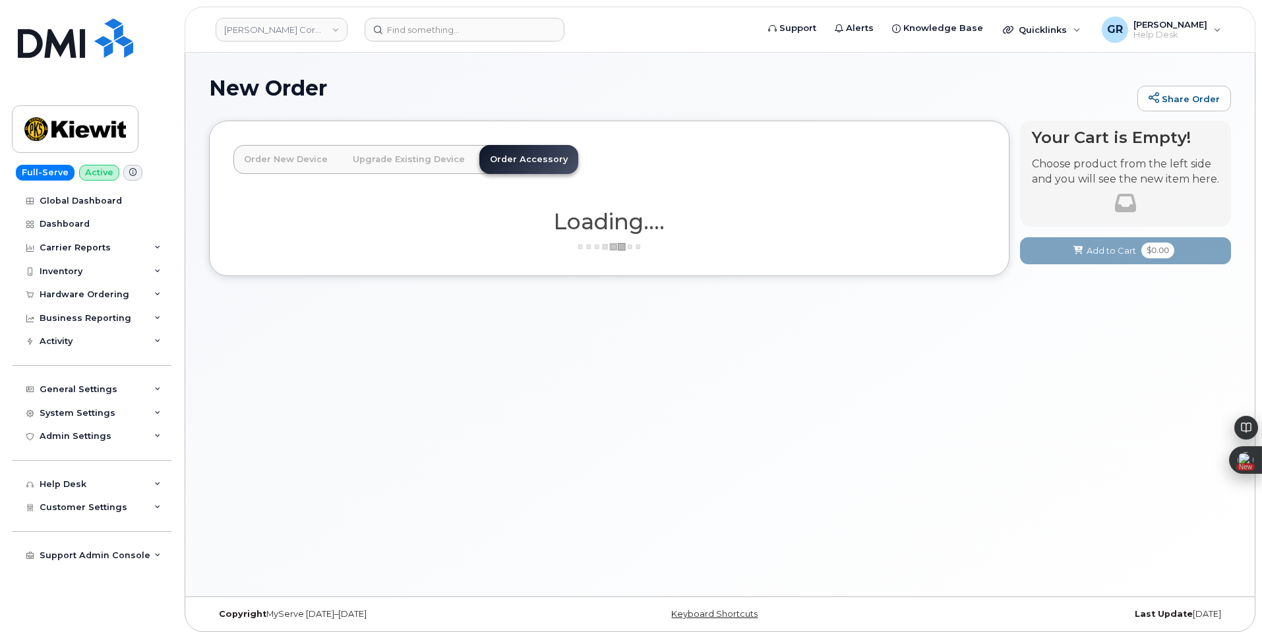
click at [411, 165] on link "Upgrade Existing Device" at bounding box center [408, 159] width 133 height 29
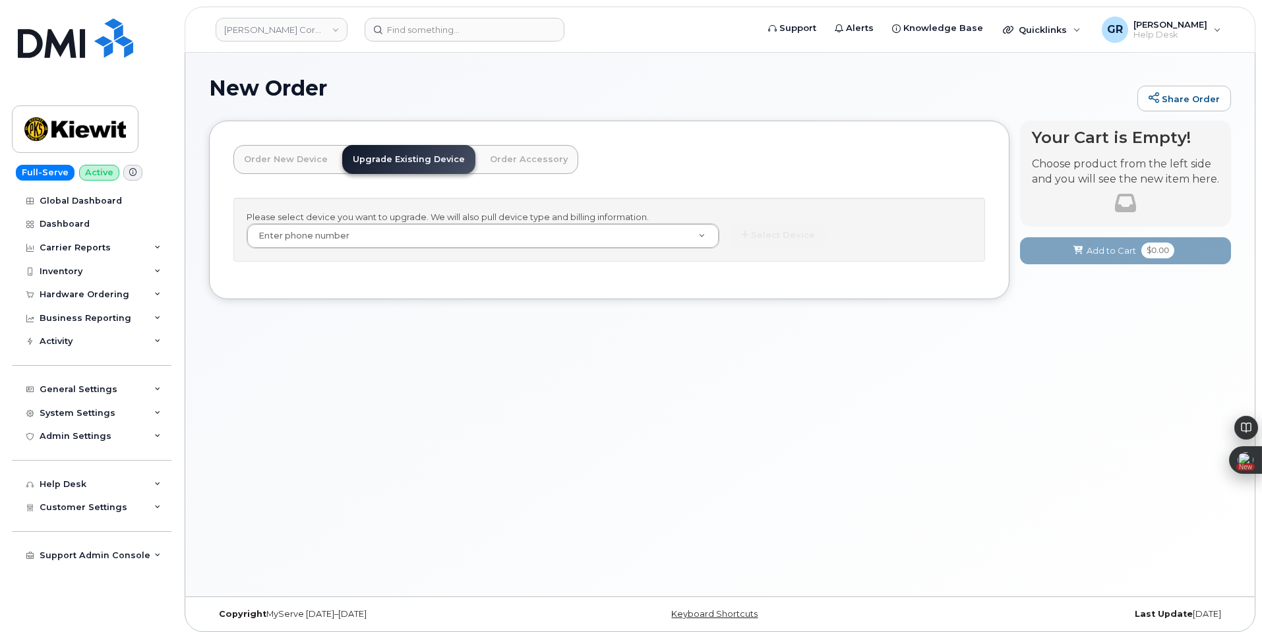
click at [278, 167] on link "Order New Device" at bounding box center [285, 159] width 105 height 29
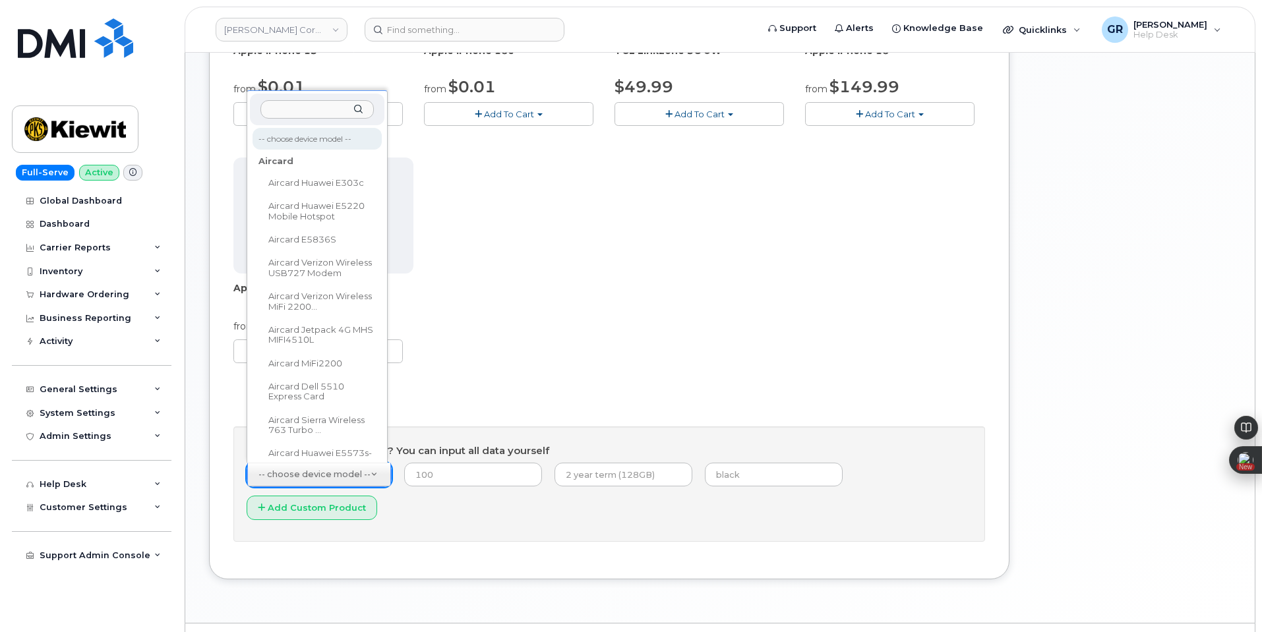
scroll to position [22, 0]
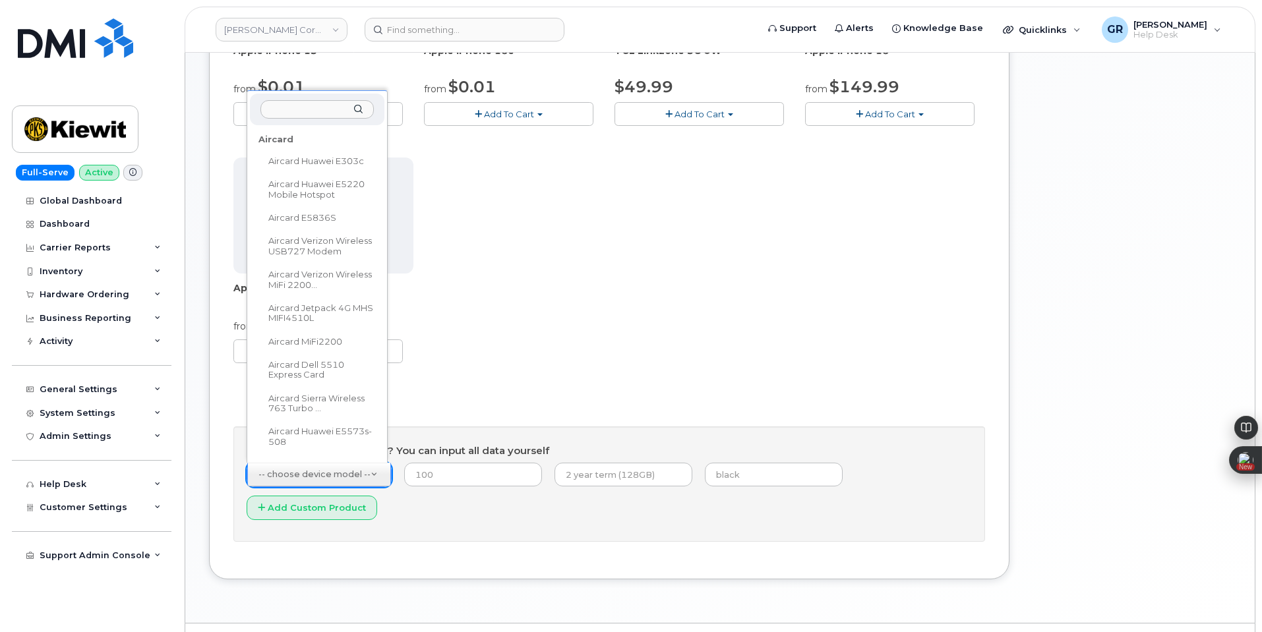
click at [297, 102] on input "text" at bounding box center [316, 109] width 113 height 19
paste input "Deep Blue Iphone 17 Pro Max"
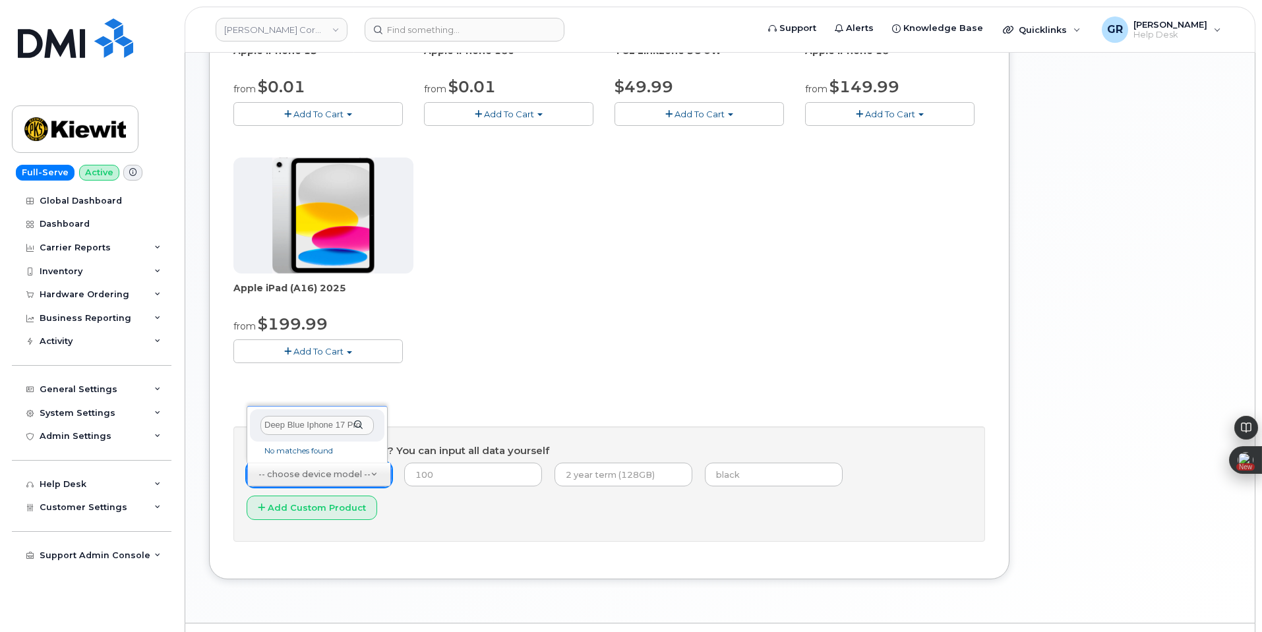
scroll to position [0, 21]
drag, startPoint x: 288, startPoint y: 425, endPoint x: 301, endPoint y: 419, distance: 14.7
click at [289, 425] on input "Deep Blue Iphone 17 Pro Max" at bounding box center [316, 425] width 113 height 19
type input "Iphone 17 Pro Max"
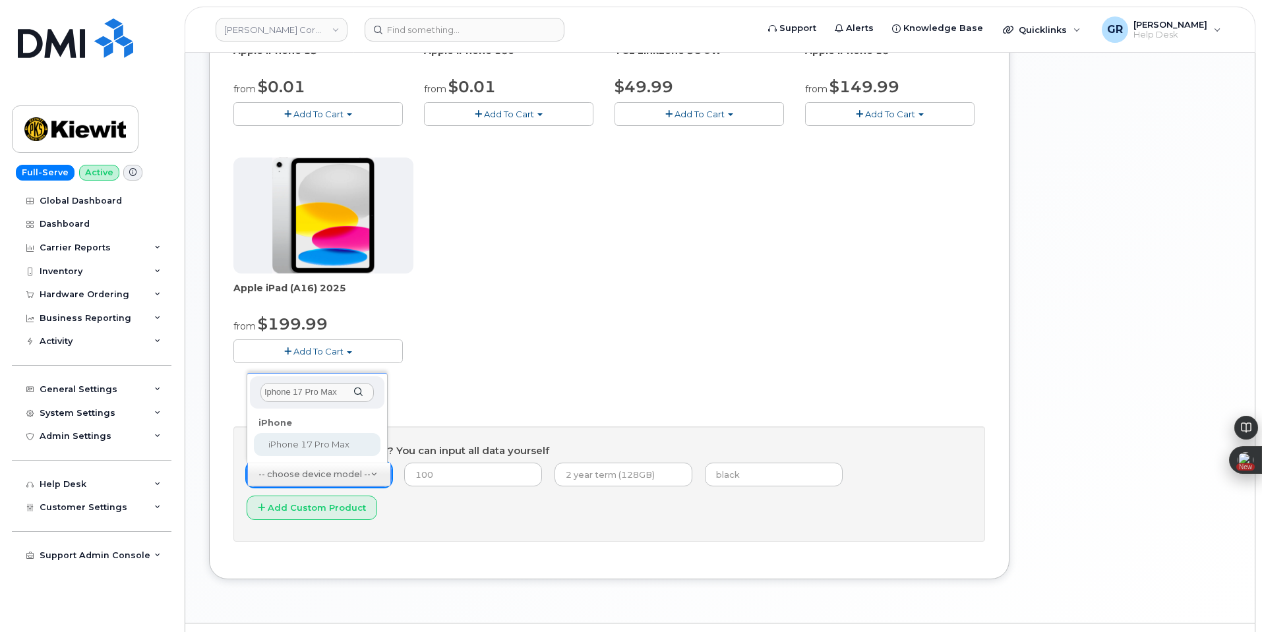
select select "3441"
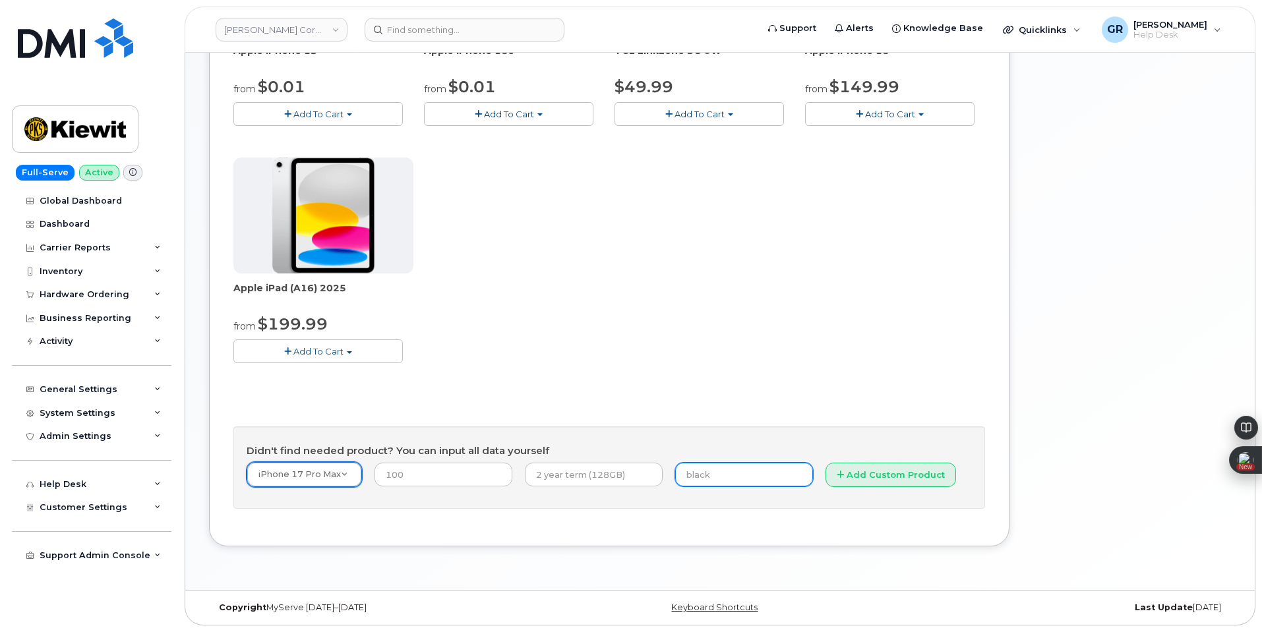
click at [696, 471] on input "text" at bounding box center [744, 475] width 138 height 24
type input "deep blue"
click at [445, 477] on input "number" at bounding box center [443, 475] width 138 height 24
click at [469, 508] on div "Didn't find needed product? You can input all data yourself iPhone 17 Pro Max -…" at bounding box center [609, 468] width 752 height 83
click at [479, 475] on input "number" at bounding box center [443, 475] width 138 height 24
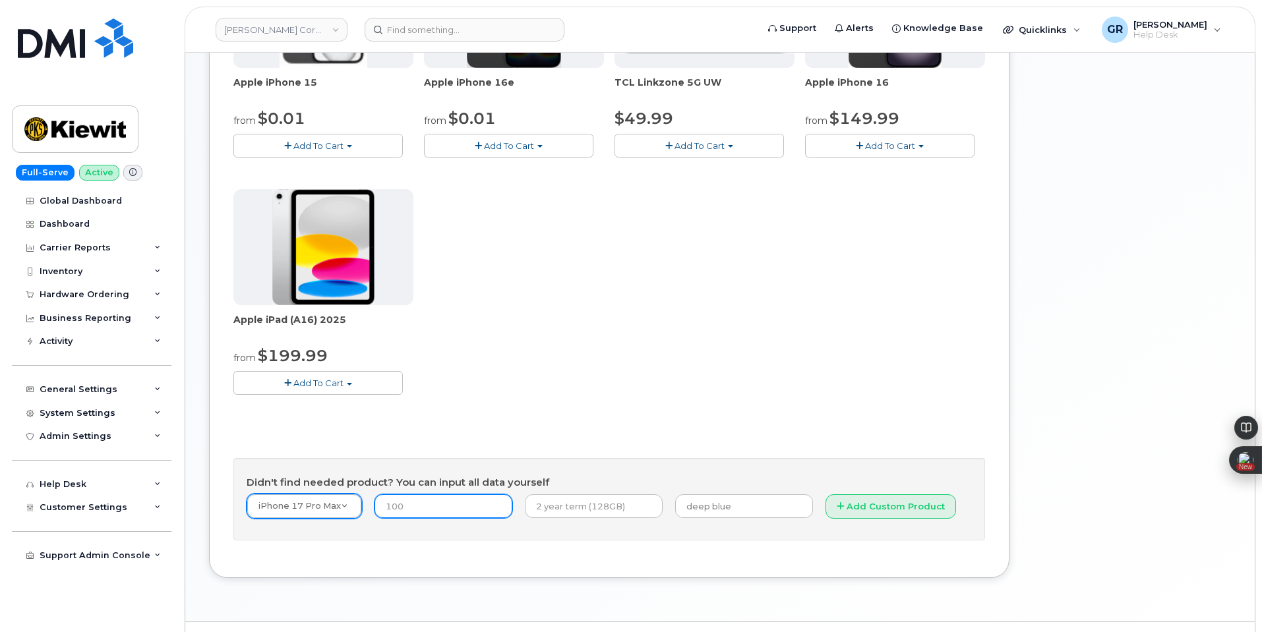
scroll to position [337, 0]
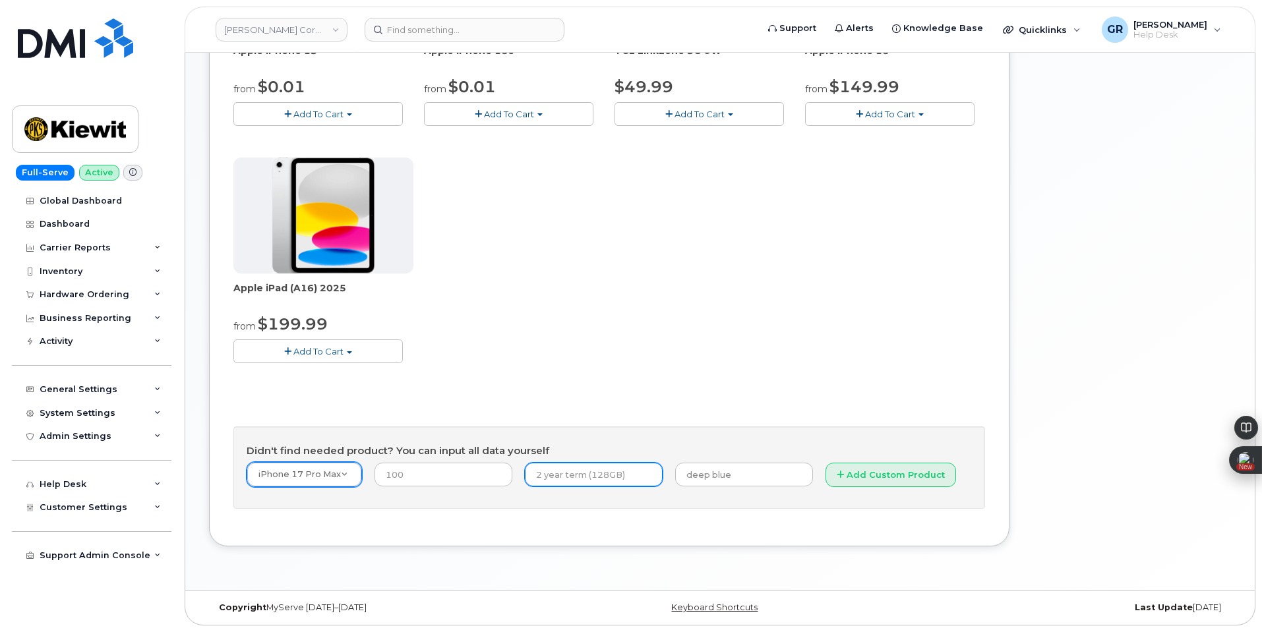
click at [568, 468] on input "text" at bounding box center [594, 475] width 138 height 24
click at [671, 365] on div "Apple iPhone 15 from $0.01 Add To Cart $0.01 - 2 Year Activation (128GB) $729.9…" at bounding box center [609, 152] width 752 height 464
click at [581, 478] on input "text" at bounding box center [594, 475] width 138 height 24
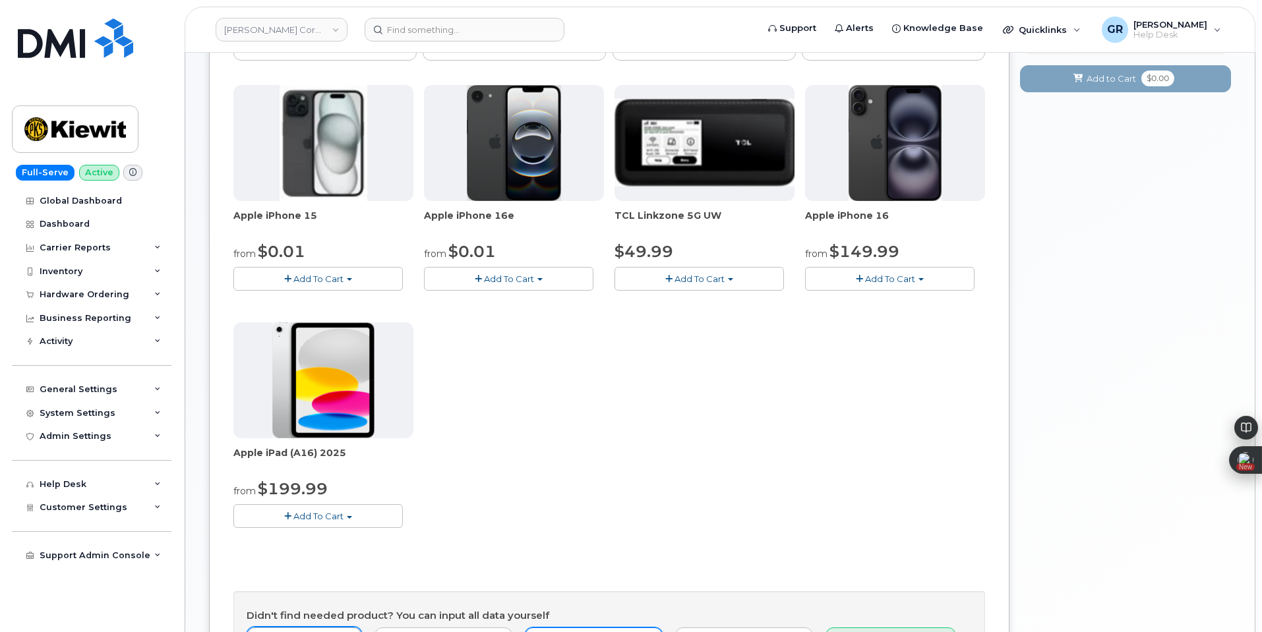
scroll to position [139, 0]
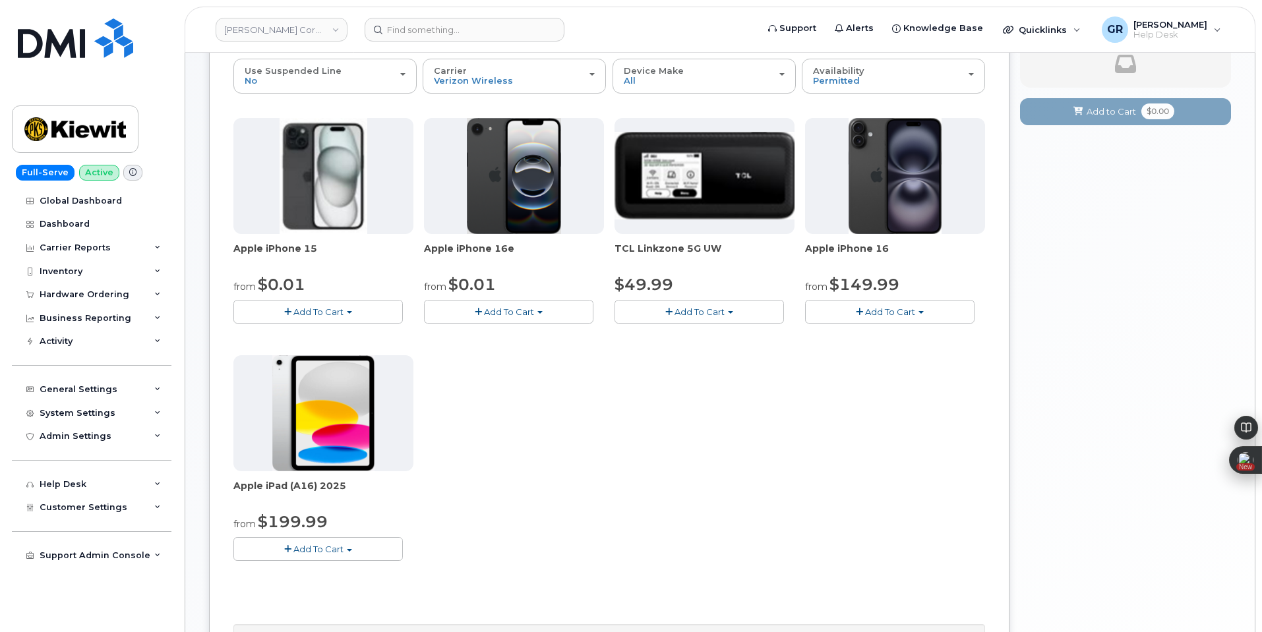
click at [559, 319] on button "Add To Cart" at bounding box center [508, 311] width 169 height 23
click at [669, 410] on div "Apple iPhone 15 from $0.01 Add To Cart $0.01 - 2 Year Activation (128GB) $729.9…" at bounding box center [609, 350] width 752 height 464
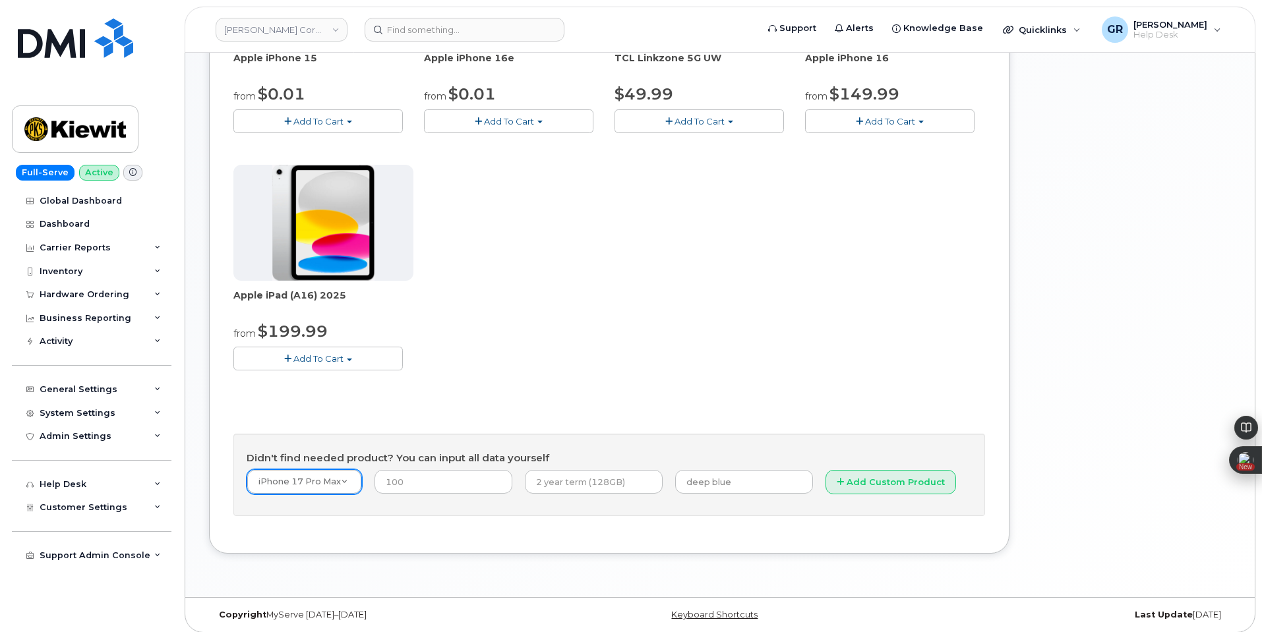
scroll to position [337, 0]
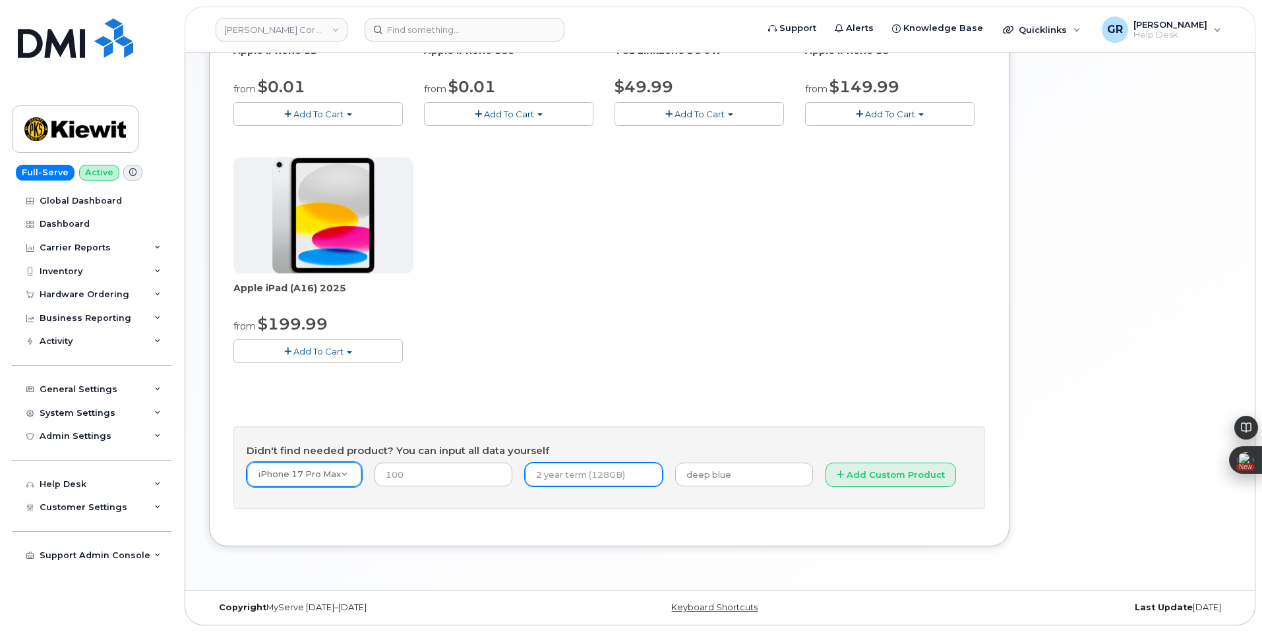
click at [572, 476] on input "text" at bounding box center [594, 475] width 138 height 24
type input "UNLOCKED Phone"
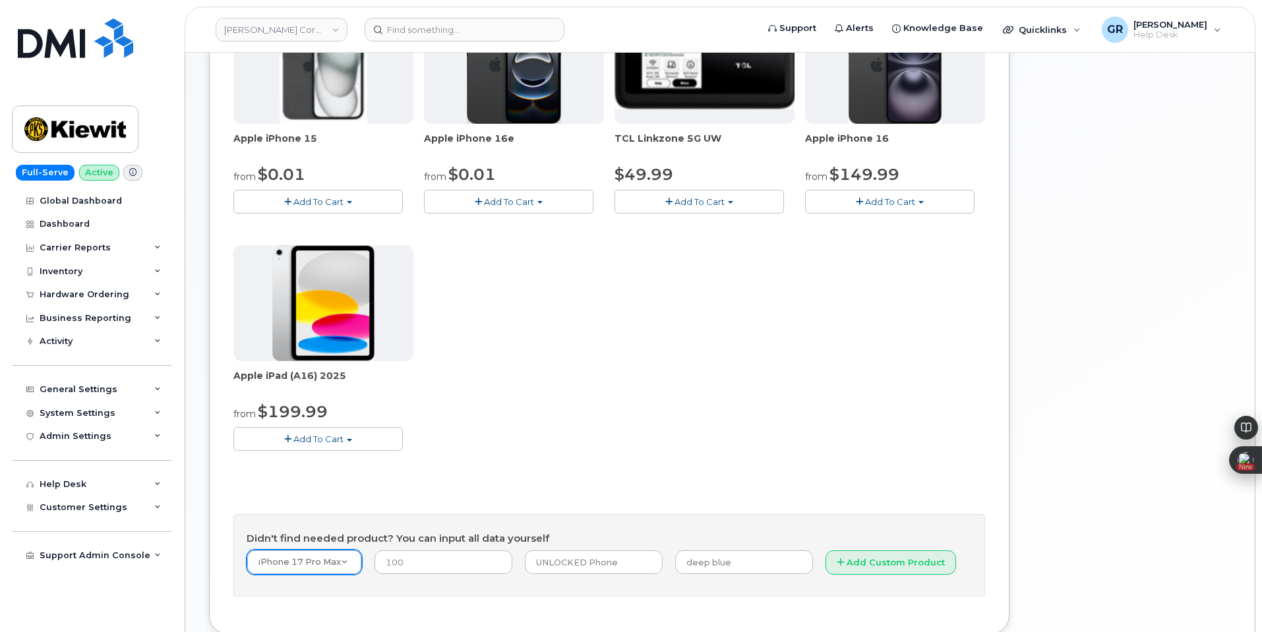
scroll to position [271, 0]
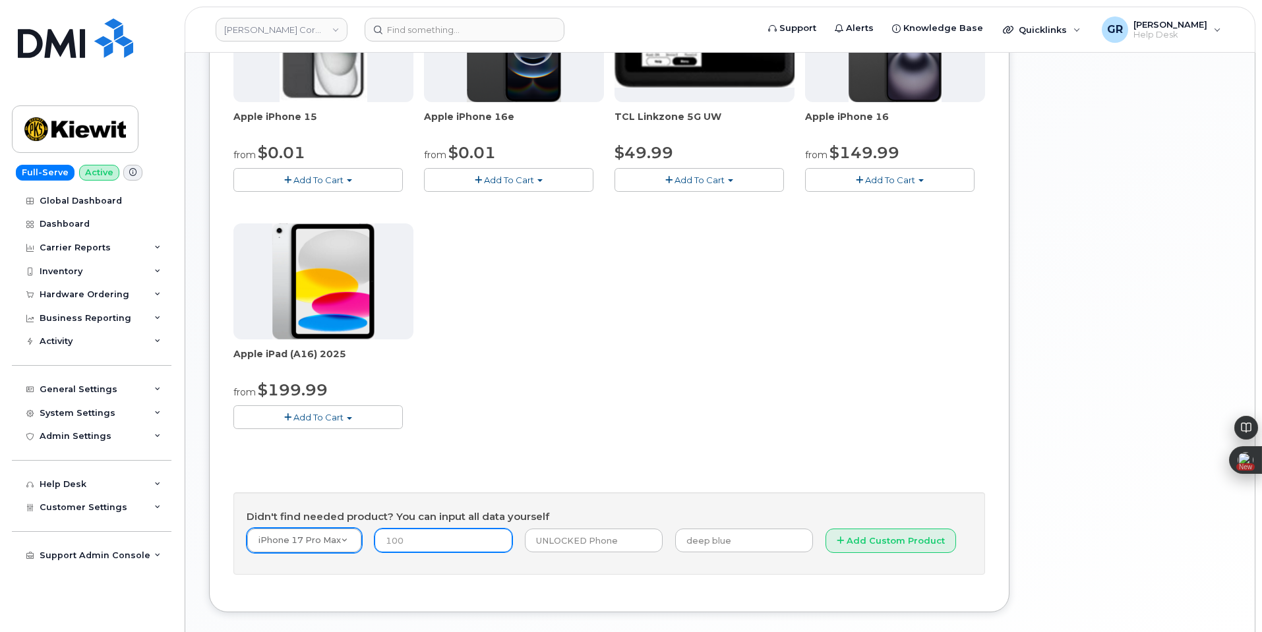
drag, startPoint x: 413, startPoint y: 538, endPoint x: 421, endPoint y: 534, distance: 8.8
click at [412, 538] on input "number" at bounding box center [443, 541] width 138 height 24
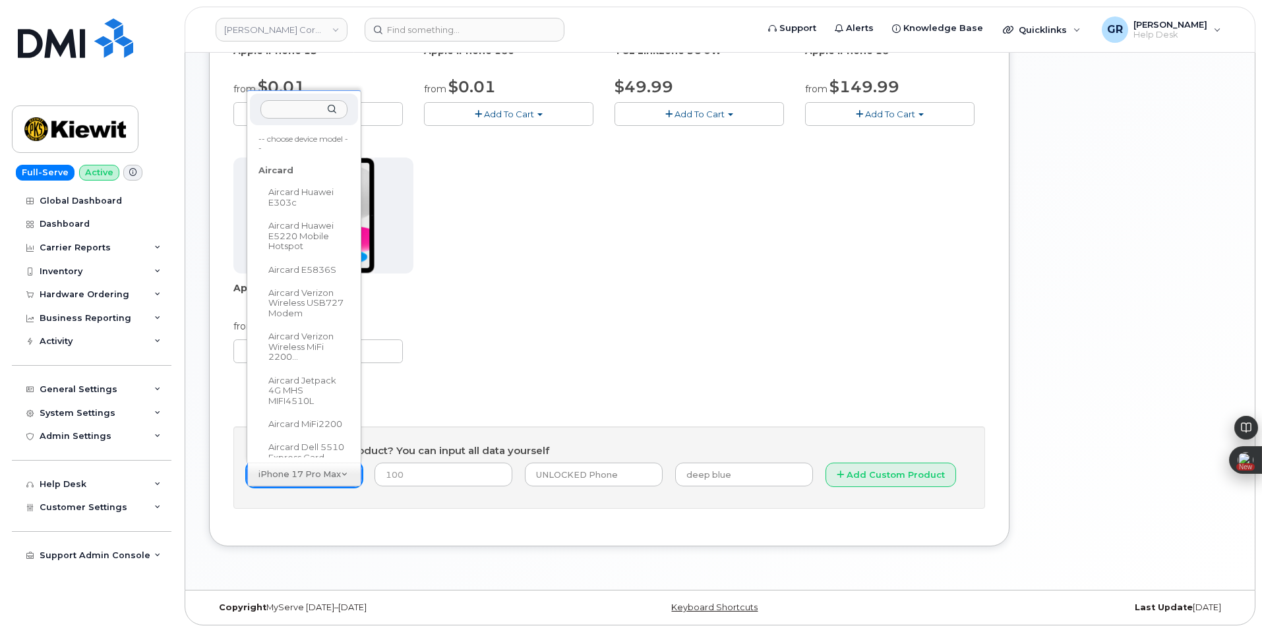
scroll to position [69085, 0]
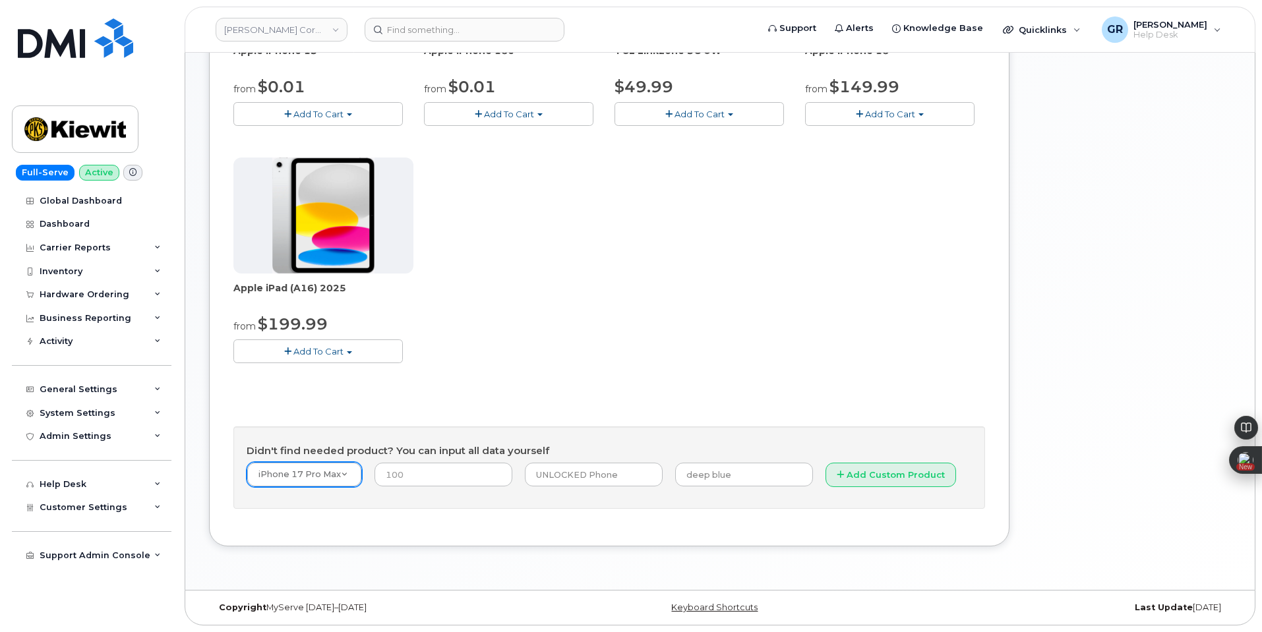
click at [568, 461] on div "Didn't find needed product? You can input all data yourself iPhone 17 Pro Max -…" at bounding box center [609, 468] width 752 height 83
click at [584, 468] on input "UNLOCKED Phone" at bounding box center [594, 475] width 138 height 24
click at [626, 475] on input "UNLOCKED Phone" at bounding box center [594, 475] width 138 height 24
click at [730, 475] on input "deep blue" at bounding box center [744, 475] width 138 height 24
click at [401, 472] on input "number" at bounding box center [443, 475] width 138 height 24
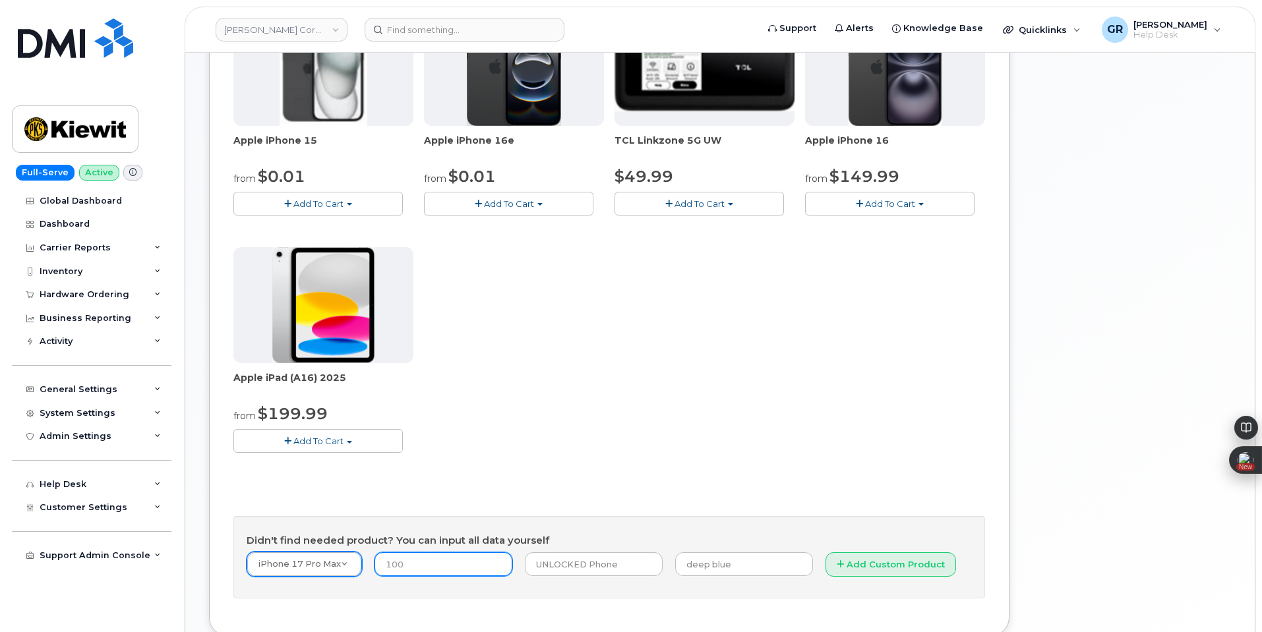
scroll to position [271, 0]
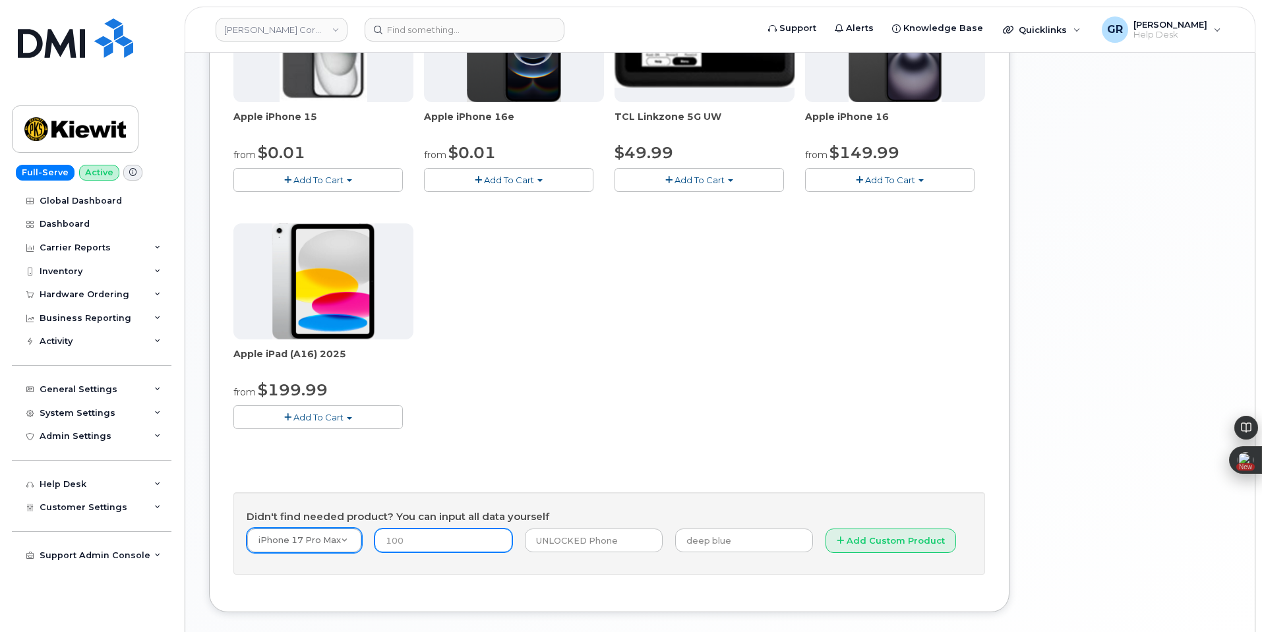
click at [395, 549] on input "number" at bounding box center [443, 541] width 138 height 24
click at [460, 543] on input "number" at bounding box center [443, 541] width 138 height 24
type input "1"
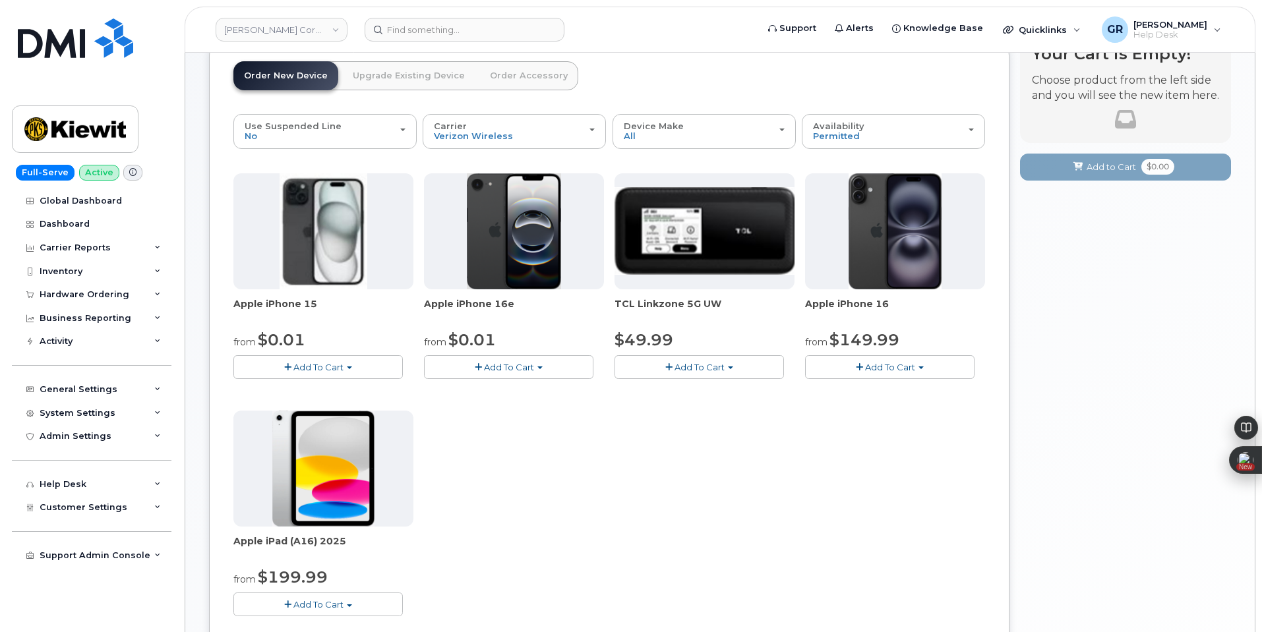
scroll to position [0, 0]
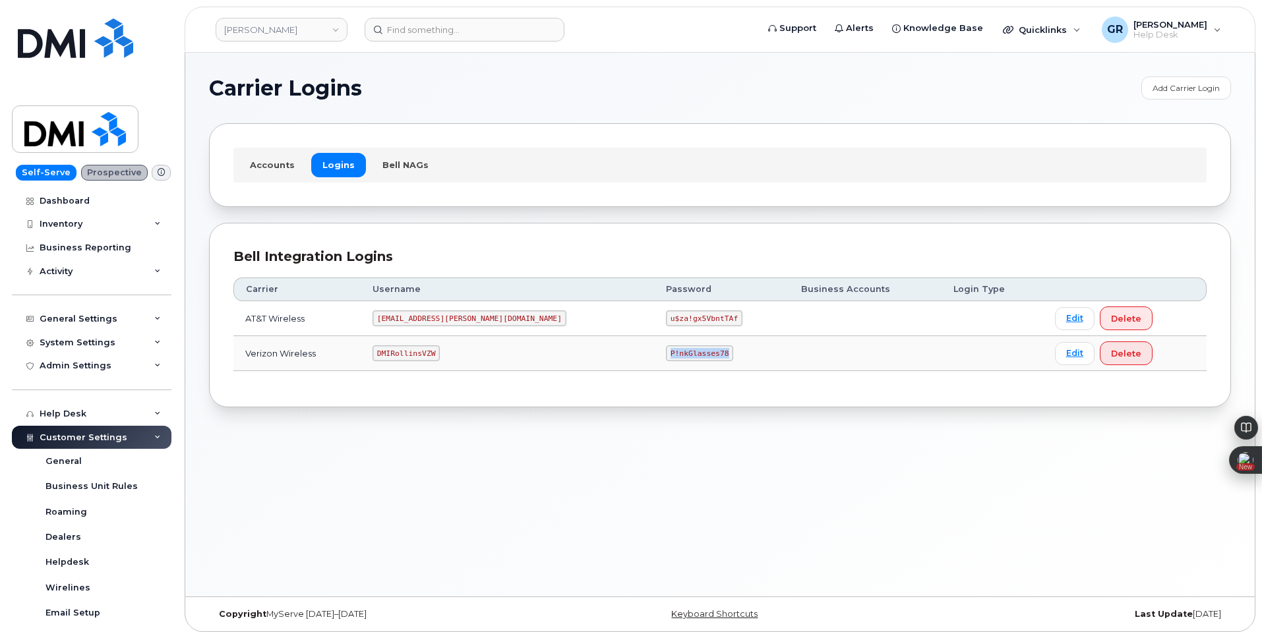
drag, startPoint x: 589, startPoint y: 353, endPoint x: 672, endPoint y: 353, distance: 82.4
click at [672, 353] on td "P!nkGlasses78" at bounding box center [721, 353] width 135 height 35
copy code "P!nkGlasses78"
